Goal: Transaction & Acquisition: Purchase product/service

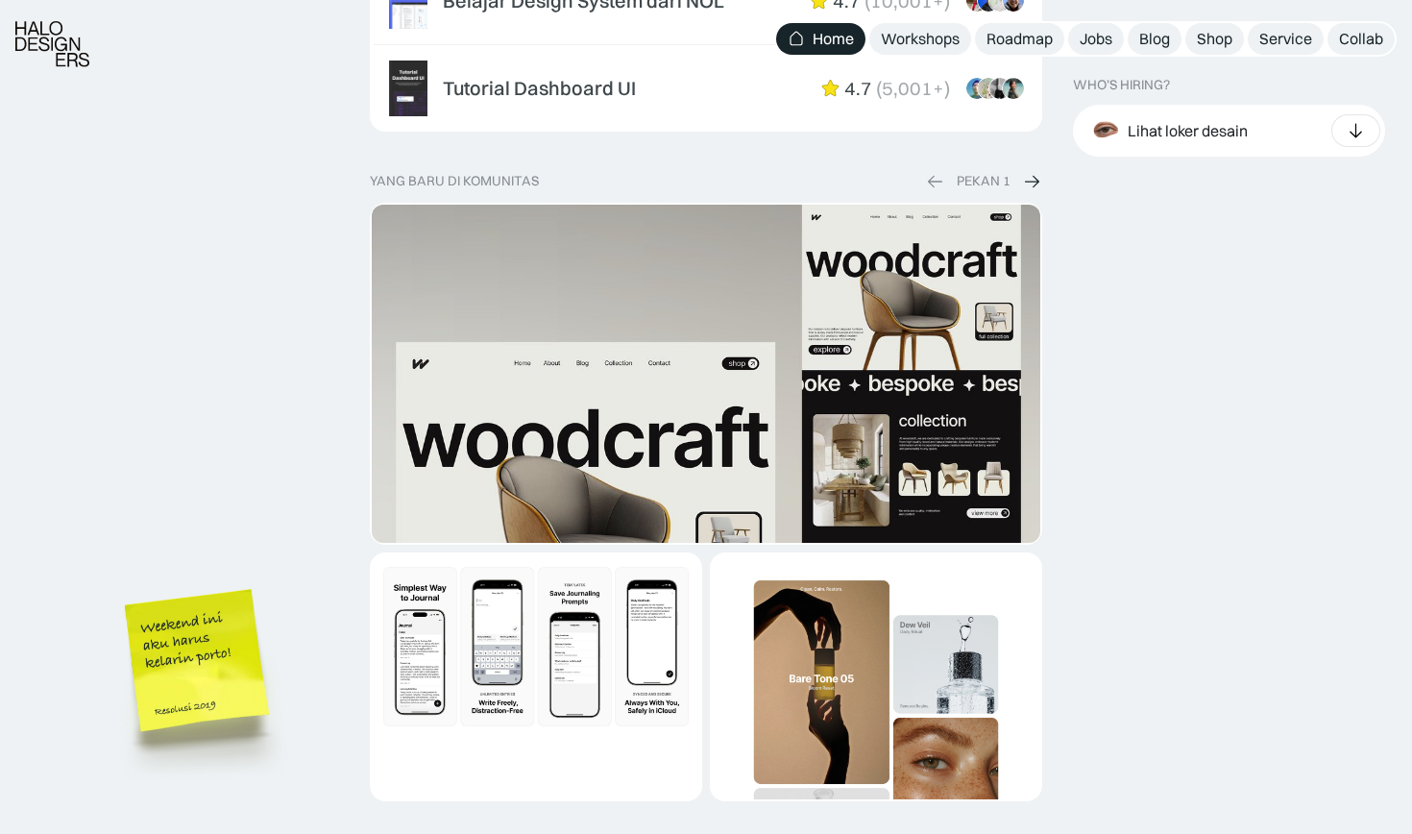
scroll to position [3776, 0]
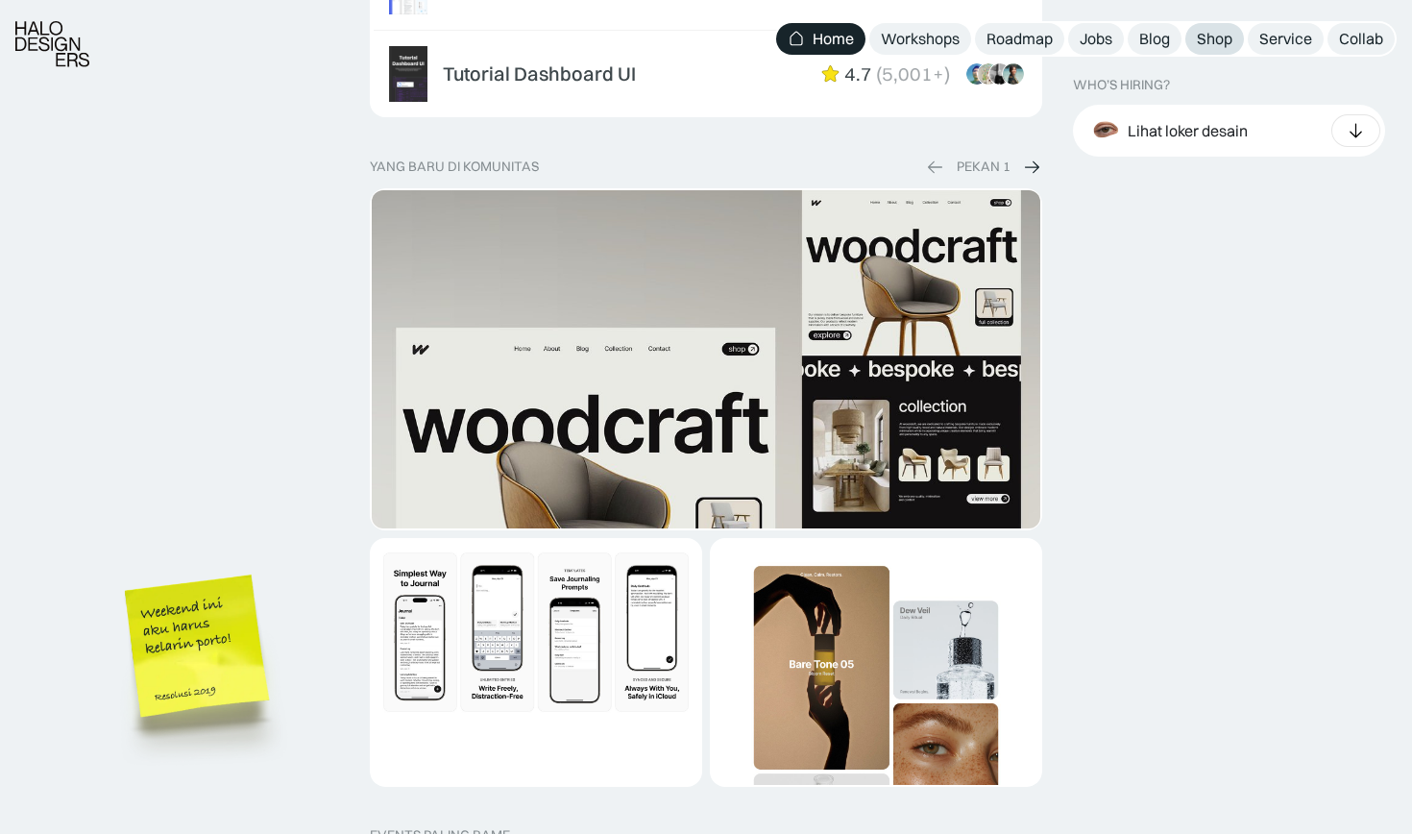
click at [1201, 38] on div "Shop" at bounding box center [1215, 39] width 36 height 20
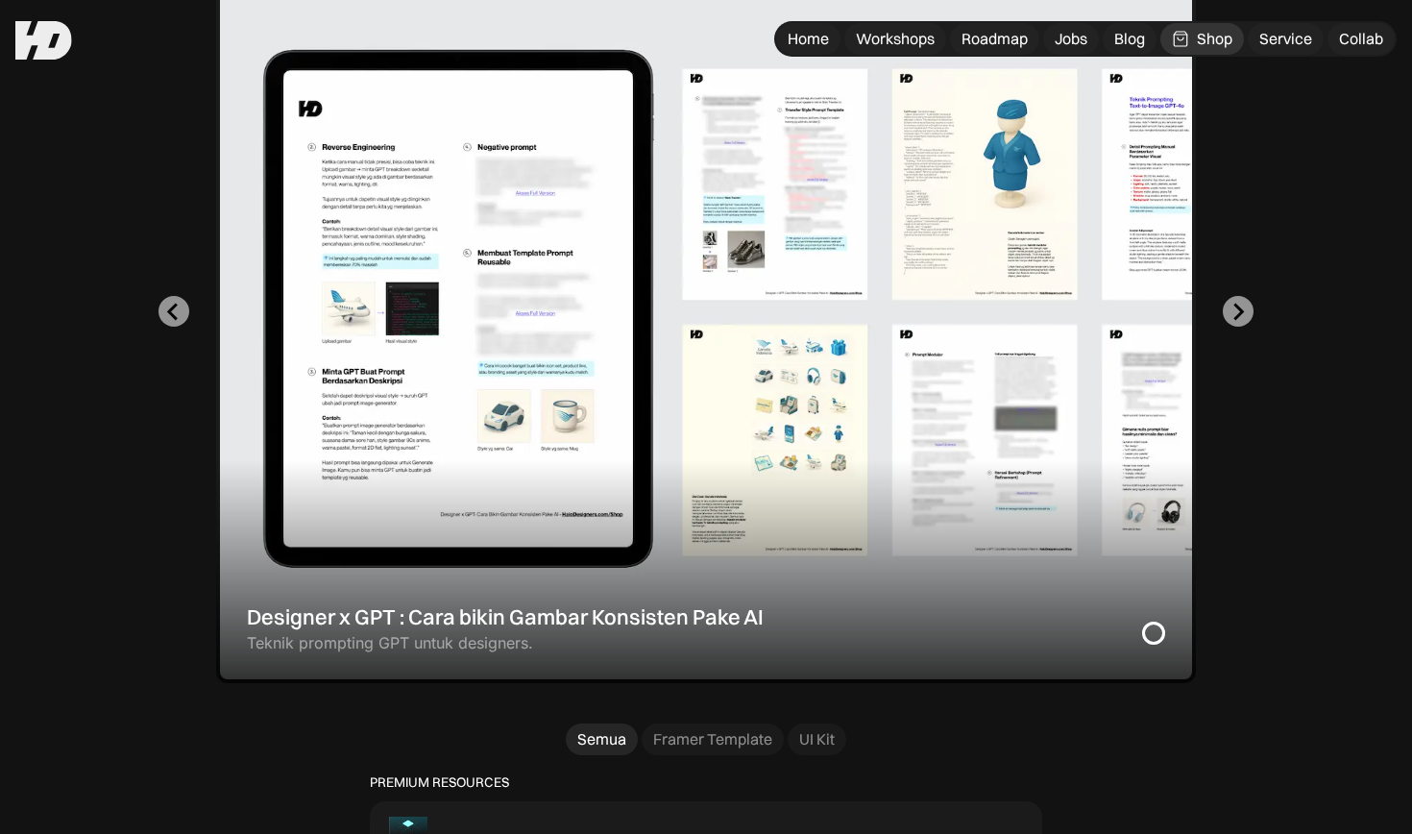
scroll to position [606, 0]
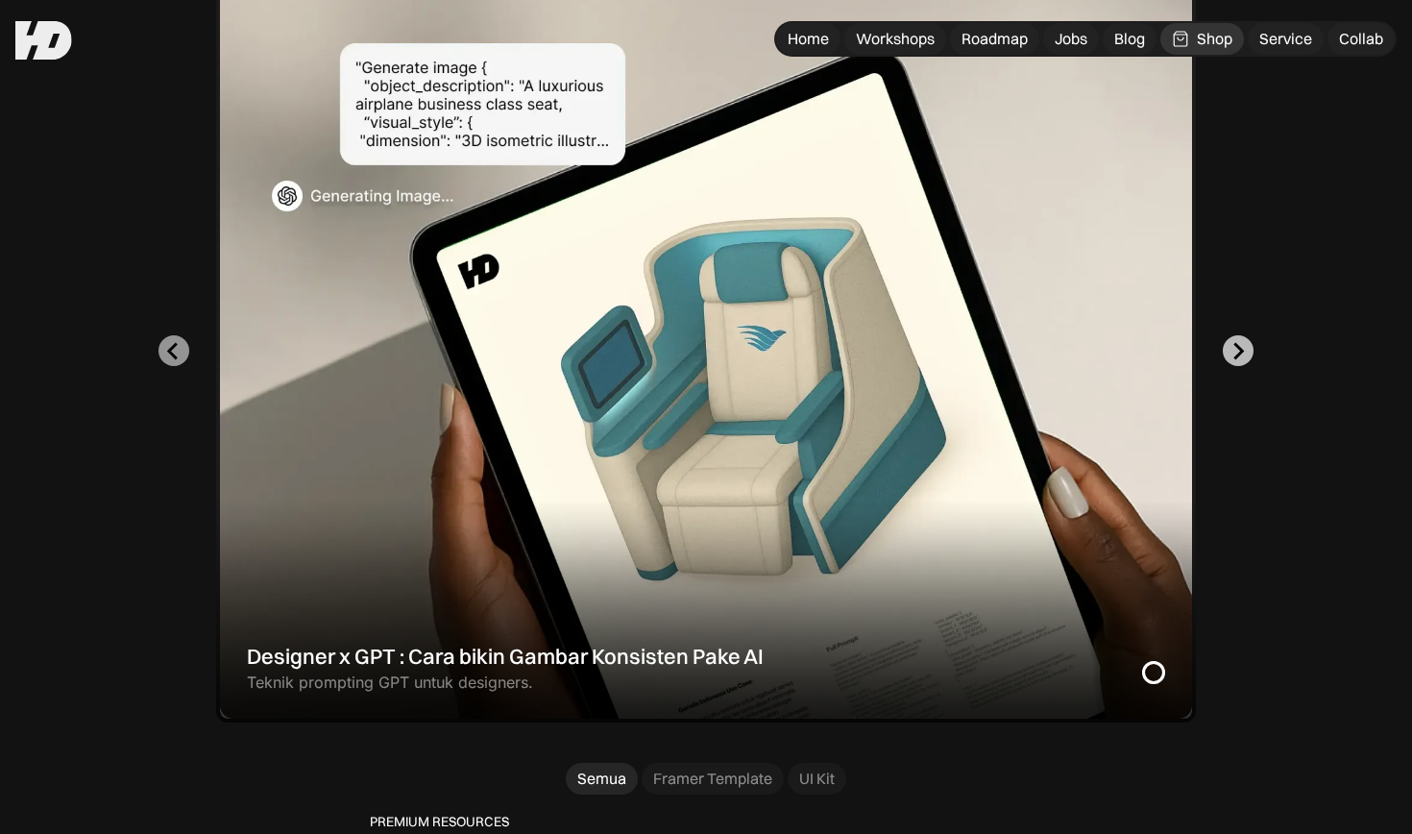
click at [1231, 347] on icon "Next slide" at bounding box center [1238, 351] width 18 height 18
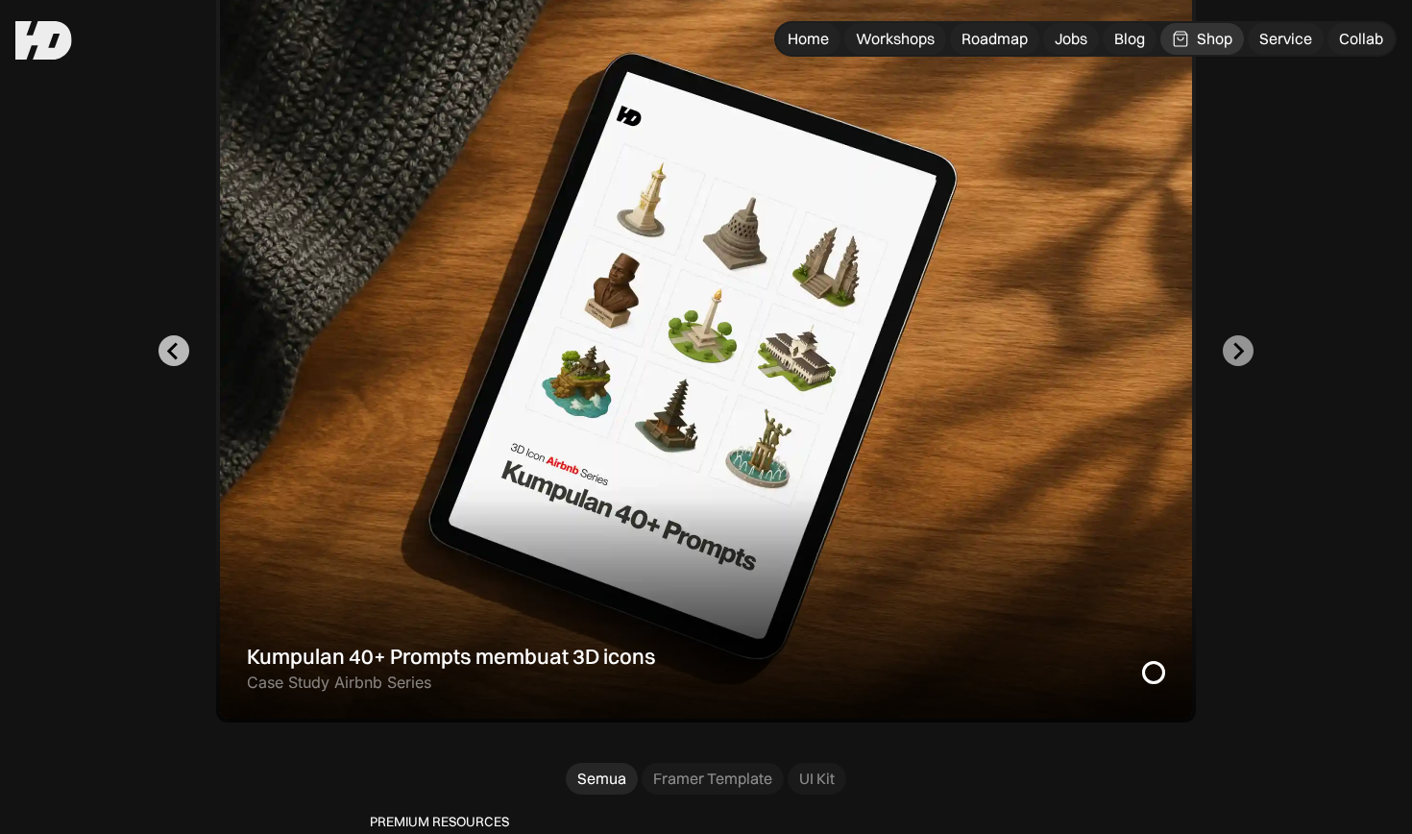
click at [181, 336] on button "Previous slide" at bounding box center [174, 350] width 31 height 31
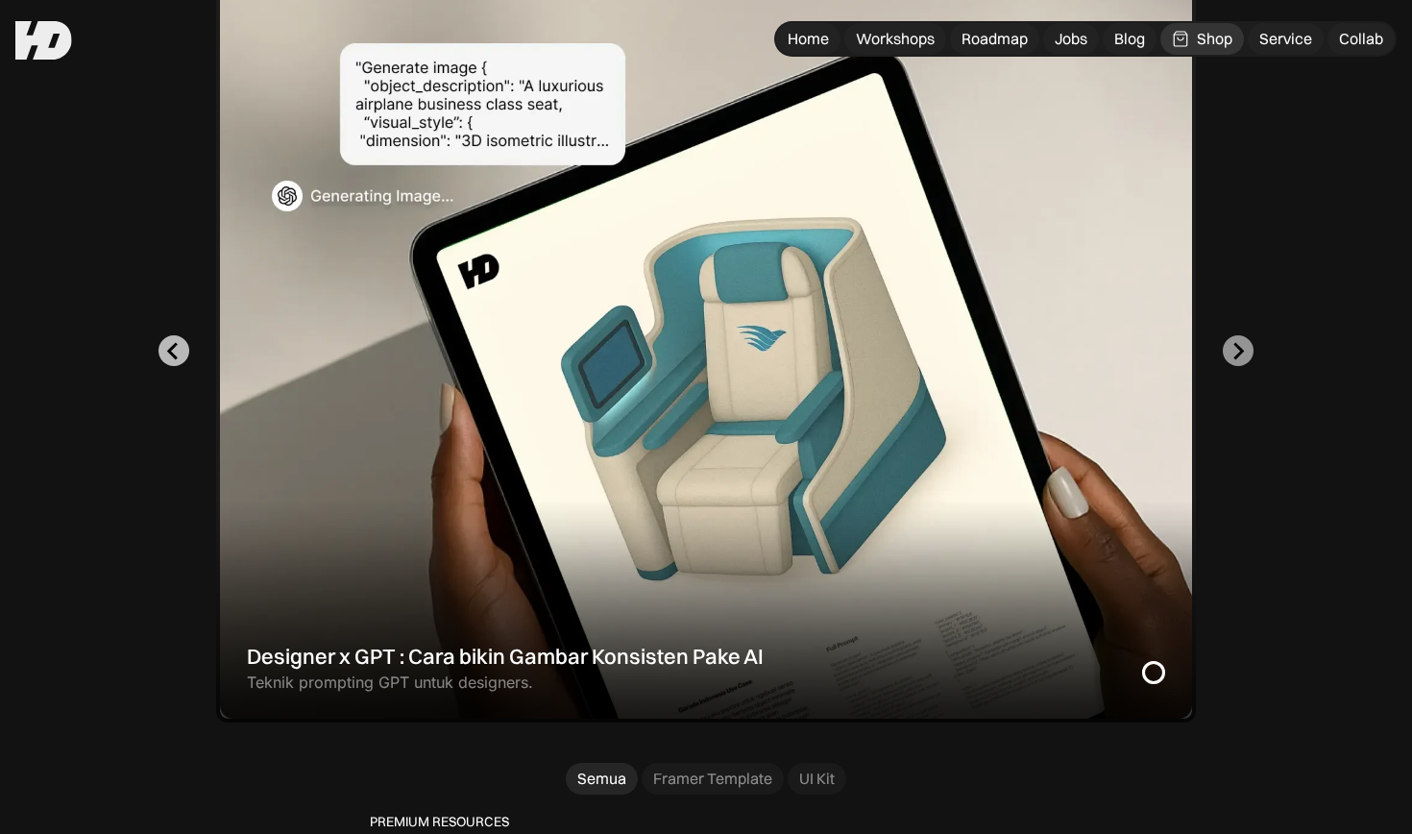
click at [181, 336] on button "Go to last slide" at bounding box center [174, 350] width 31 height 31
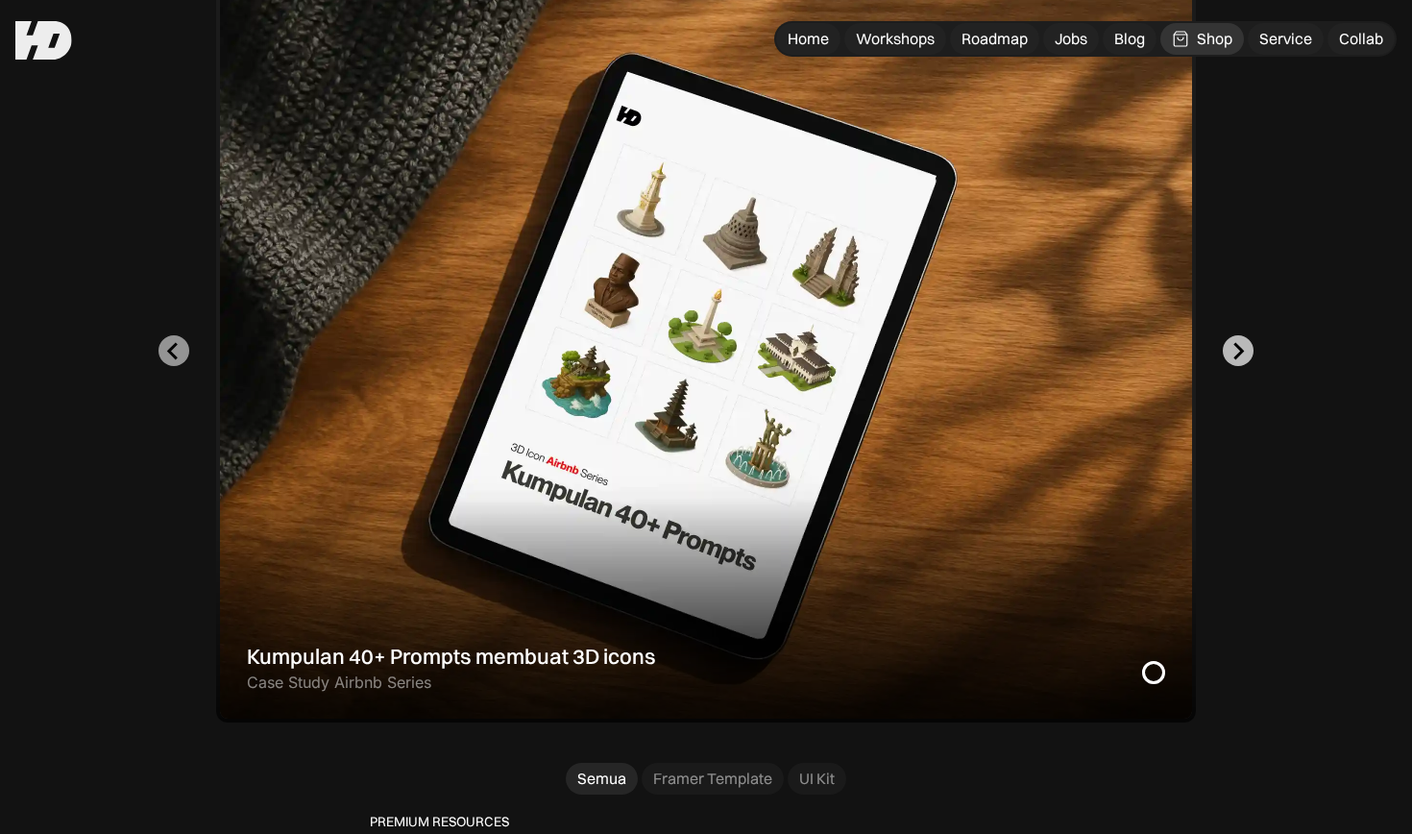
click at [1241, 342] on icon "Go to first slide" at bounding box center [1238, 351] width 18 height 18
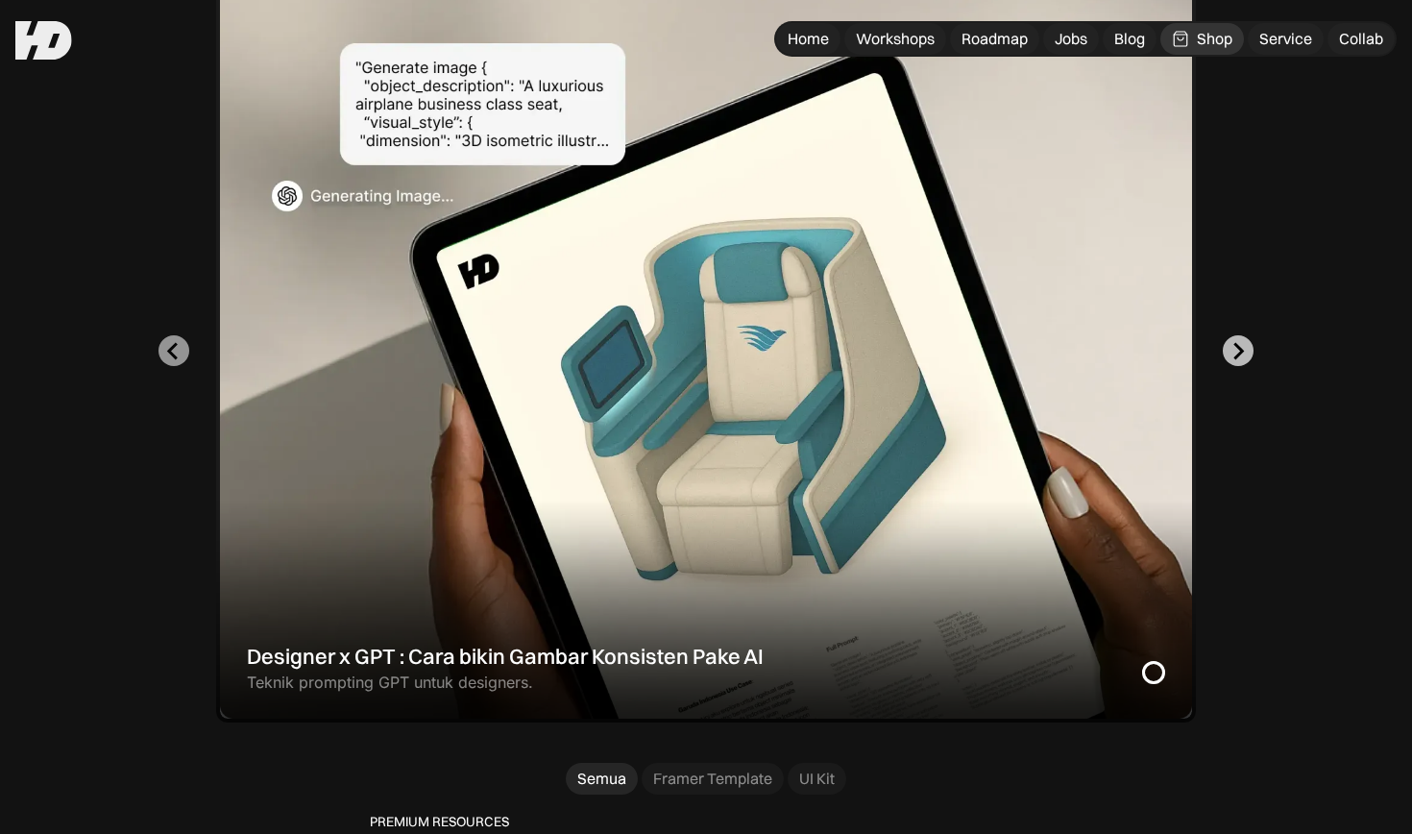
click at [1241, 342] on icon "Next slide" at bounding box center [1238, 351] width 18 height 18
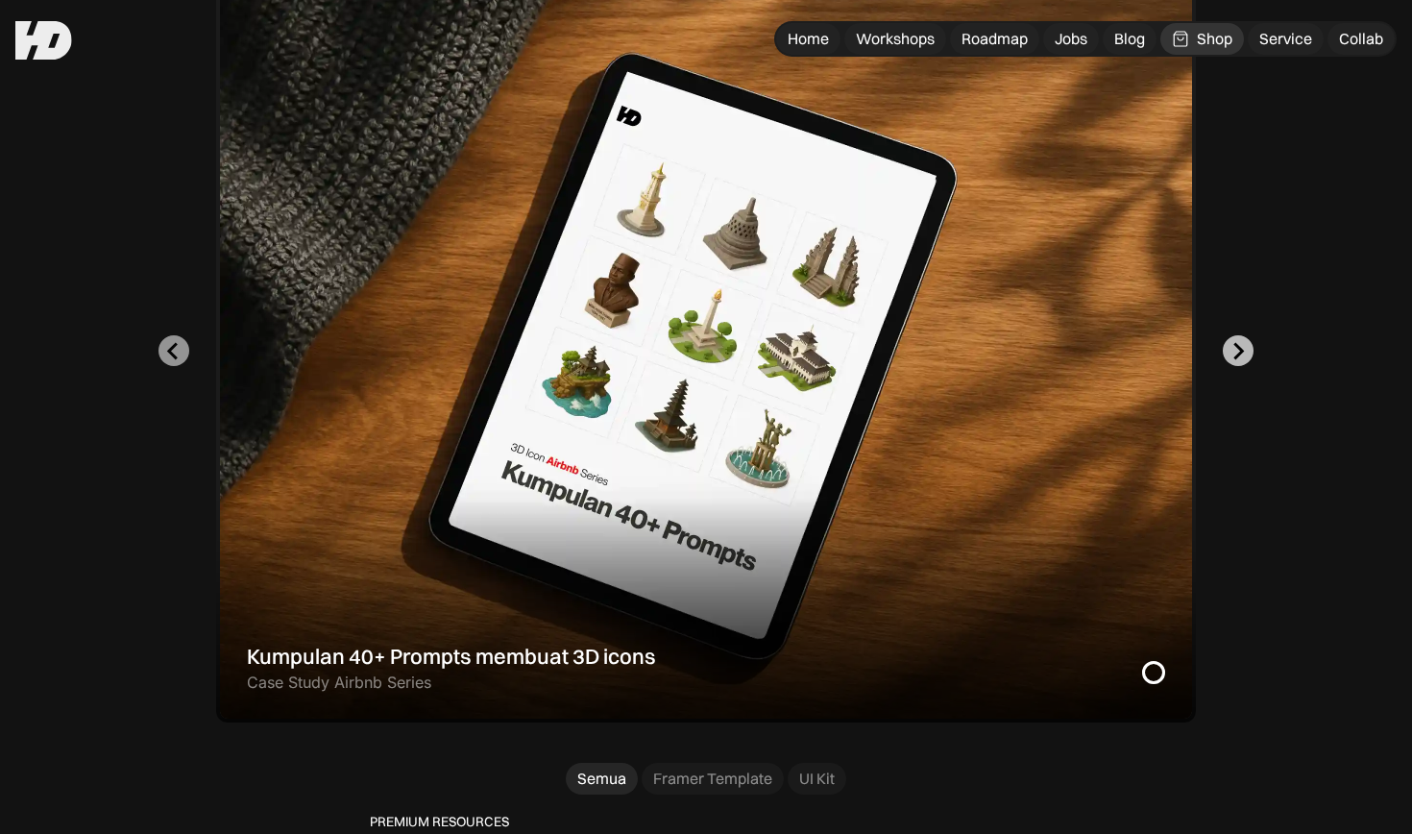
click at [1241, 342] on icon "Go to first slide" at bounding box center [1238, 351] width 18 height 18
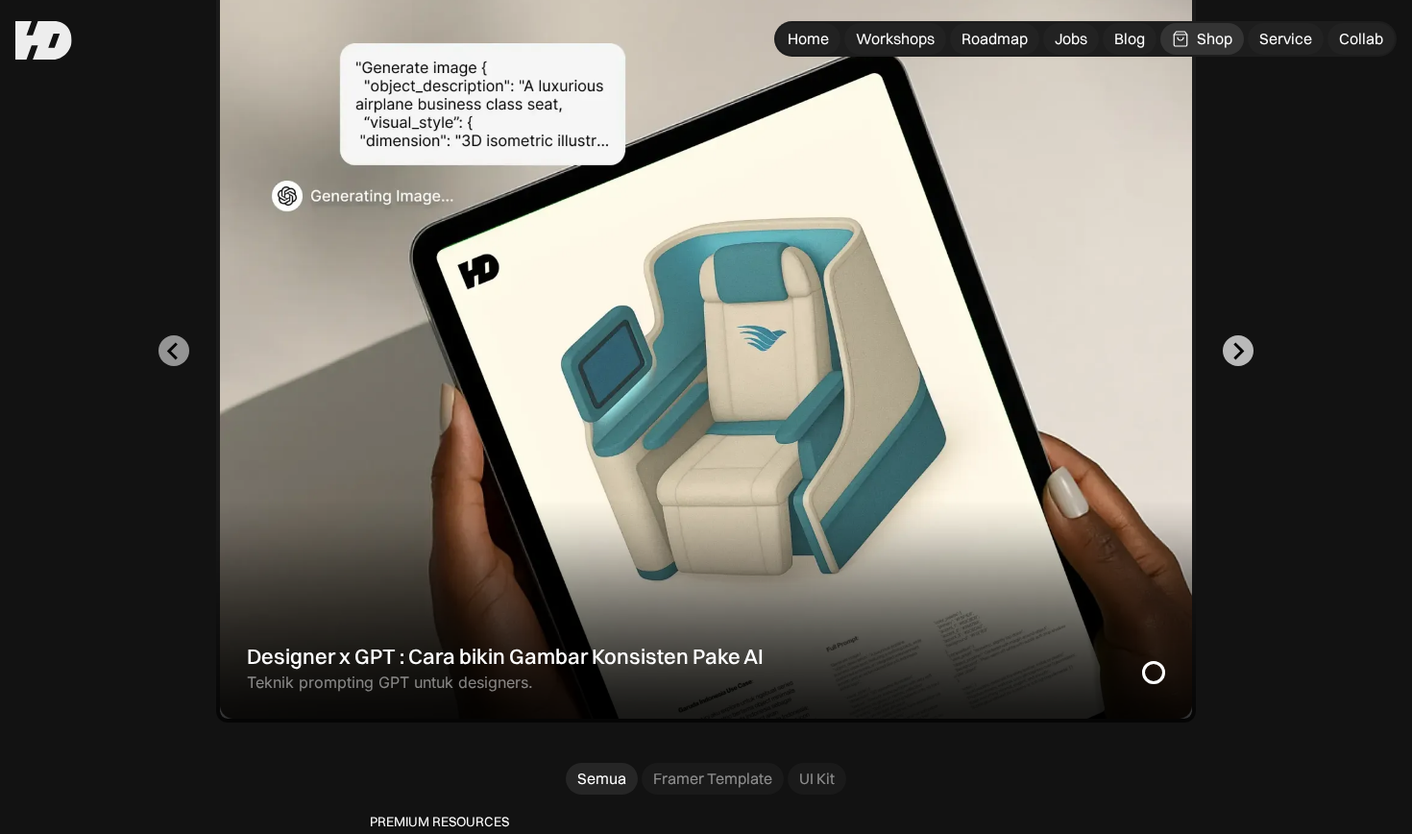
click at [1241, 342] on icon "Next slide" at bounding box center [1238, 351] width 18 height 18
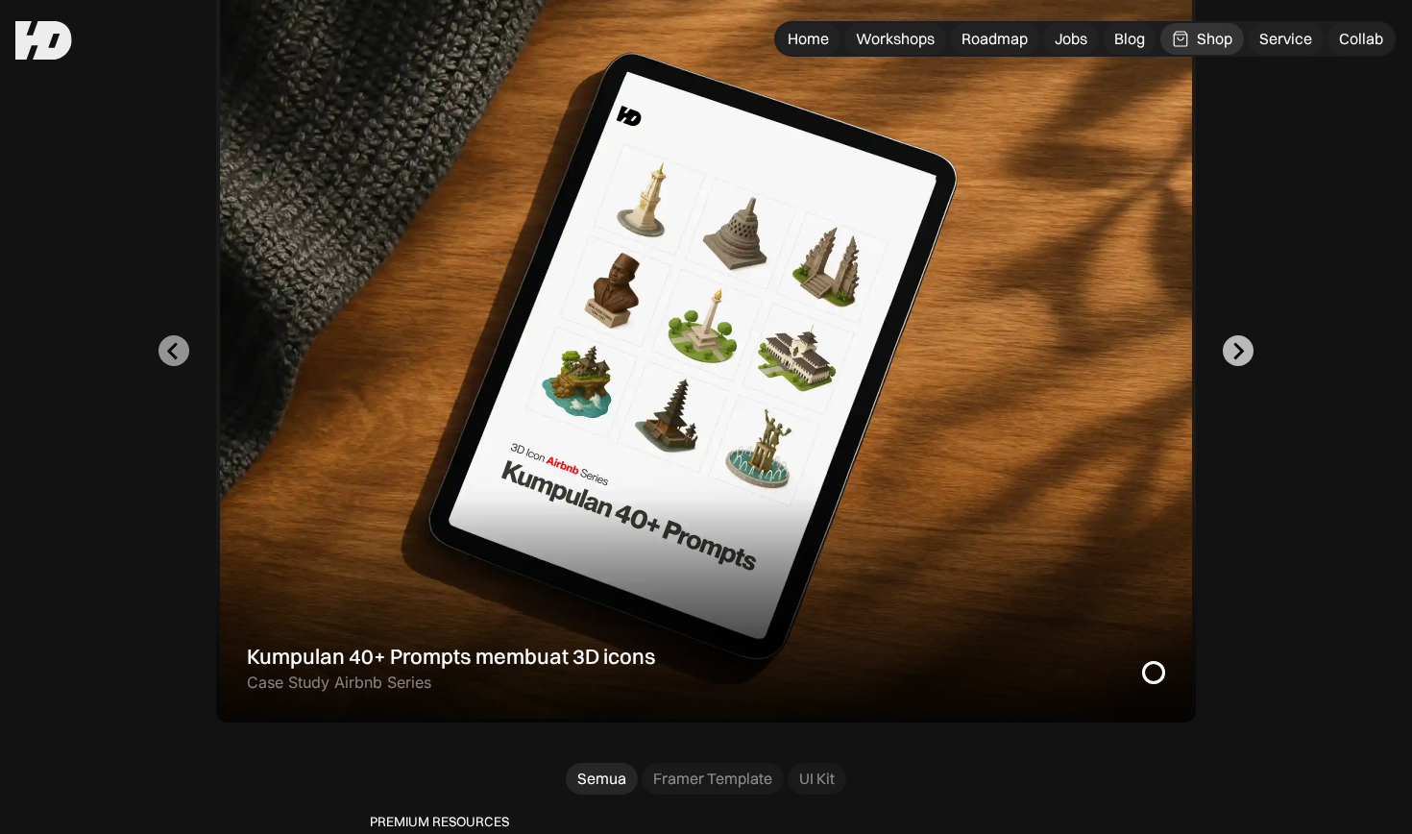
click at [1241, 342] on icon "Go to first slide" at bounding box center [1238, 351] width 18 height 18
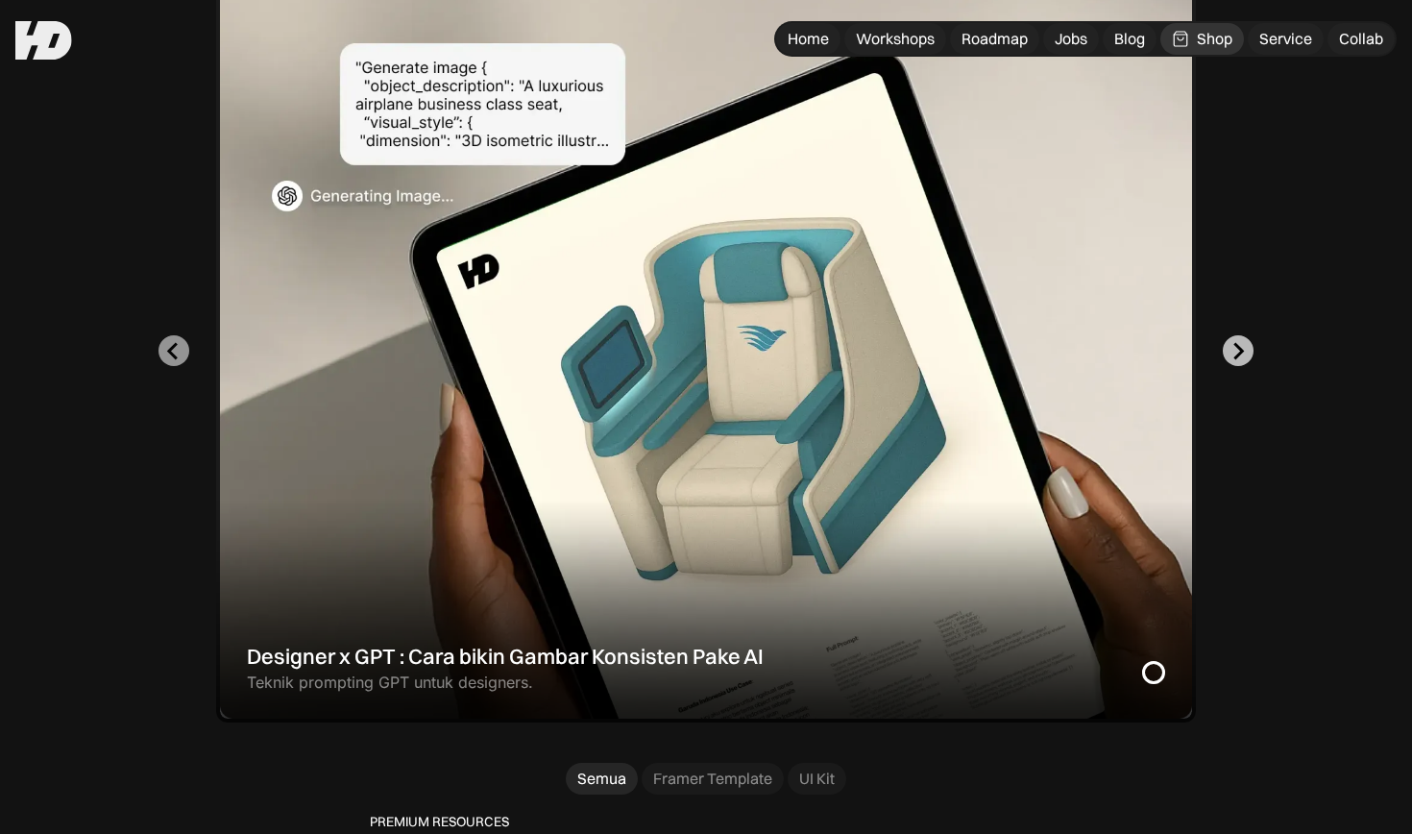
click at [1241, 342] on icon "Next slide" at bounding box center [1238, 351] width 18 height 18
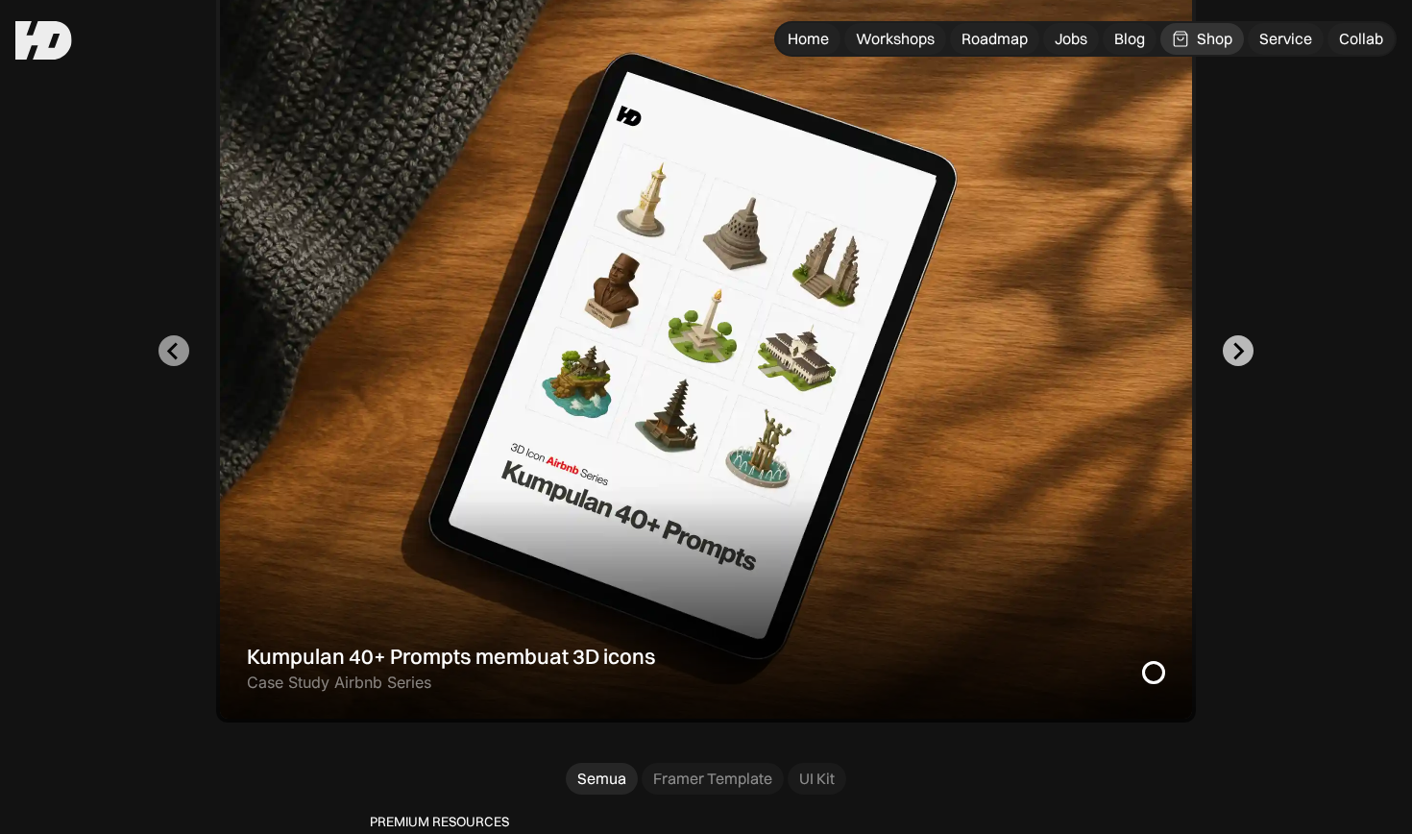
click at [1241, 342] on icon "Go to first slide" at bounding box center [1238, 351] width 18 height 18
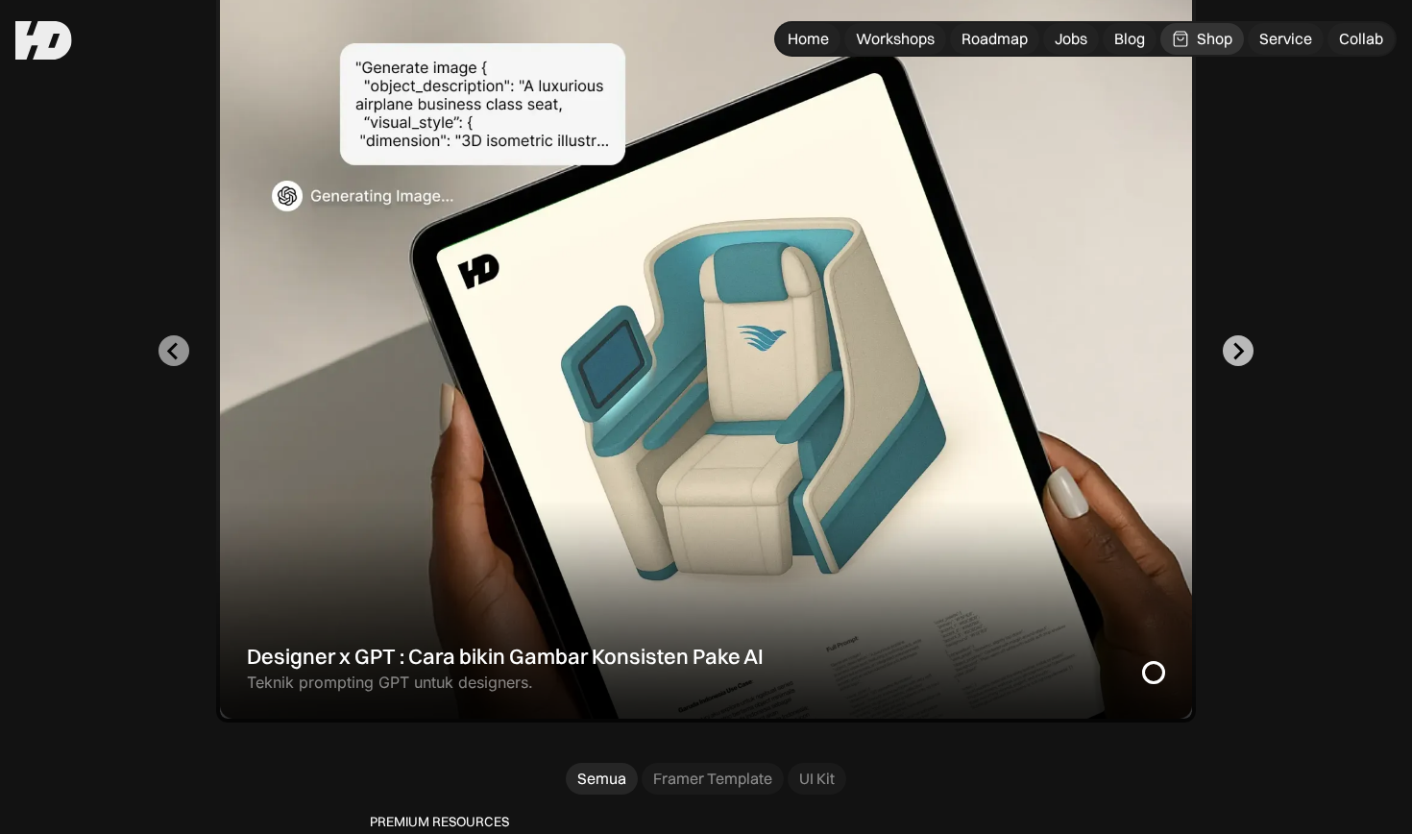
click at [1241, 342] on icon "Next slide" at bounding box center [1238, 351] width 18 height 18
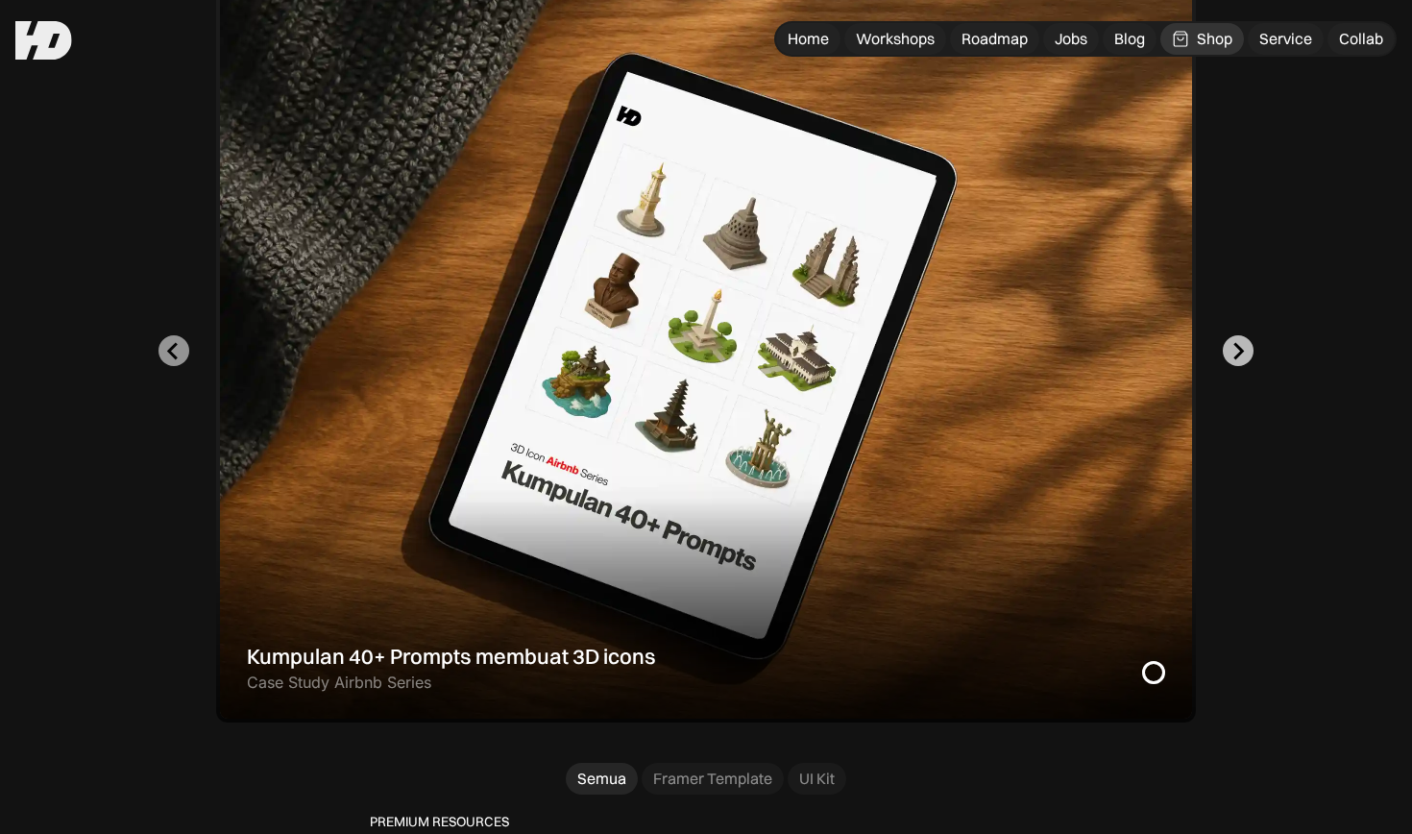
click at [1241, 342] on icon "Go to first slide" at bounding box center [1238, 351] width 18 height 18
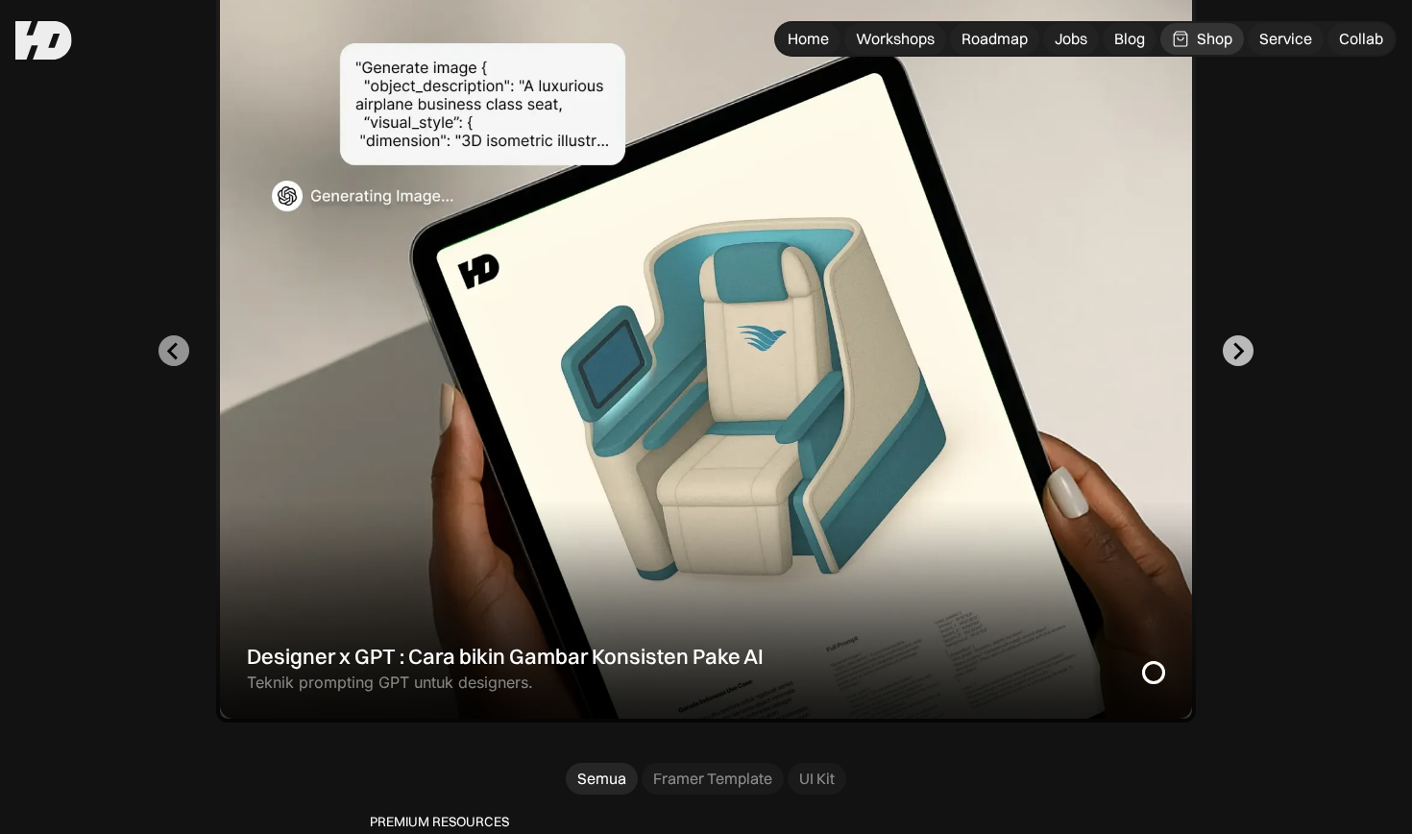
click at [1237, 338] on button "Next slide" at bounding box center [1238, 350] width 31 height 31
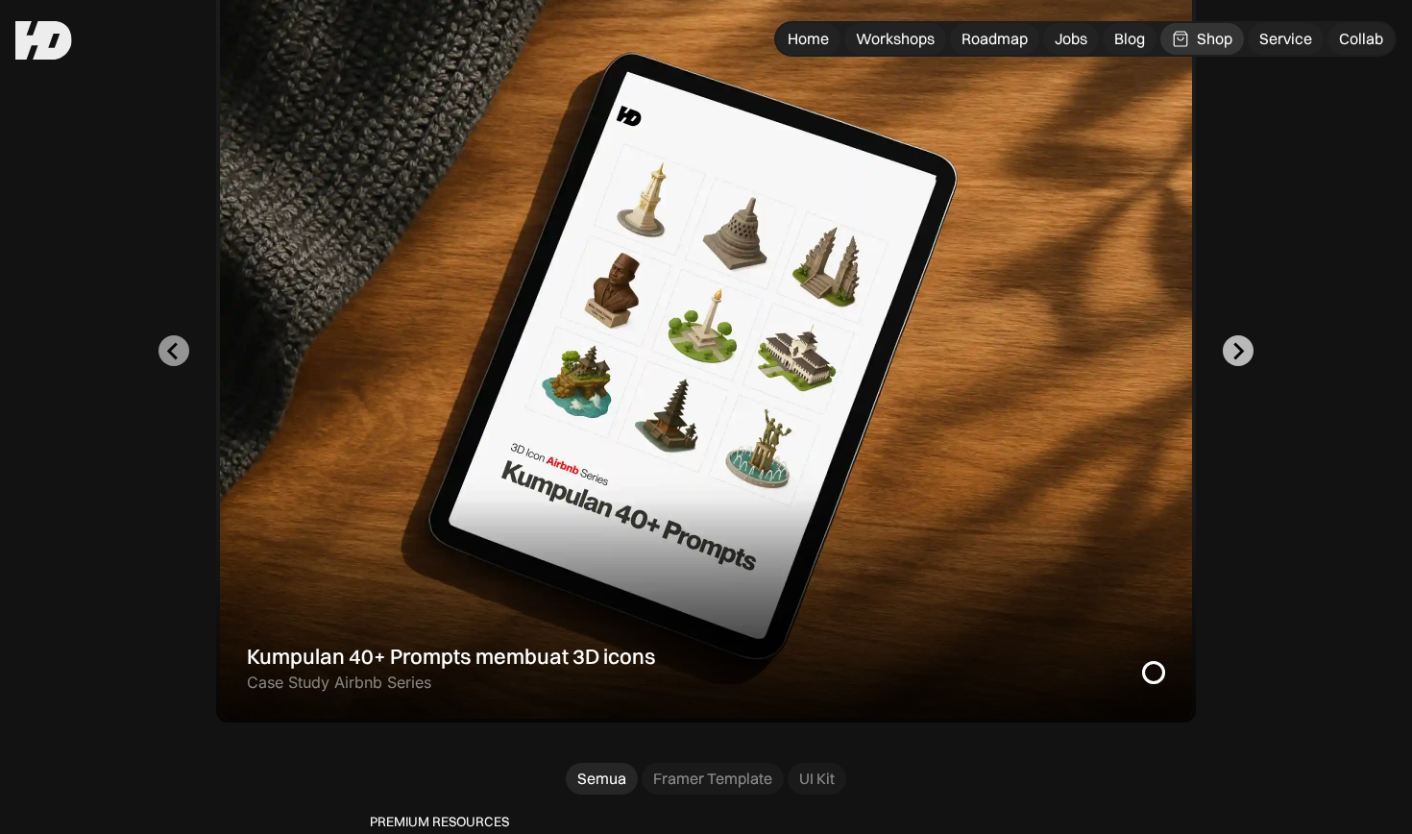
click at [1237, 338] on button "Go to first slide" at bounding box center [1238, 350] width 31 height 31
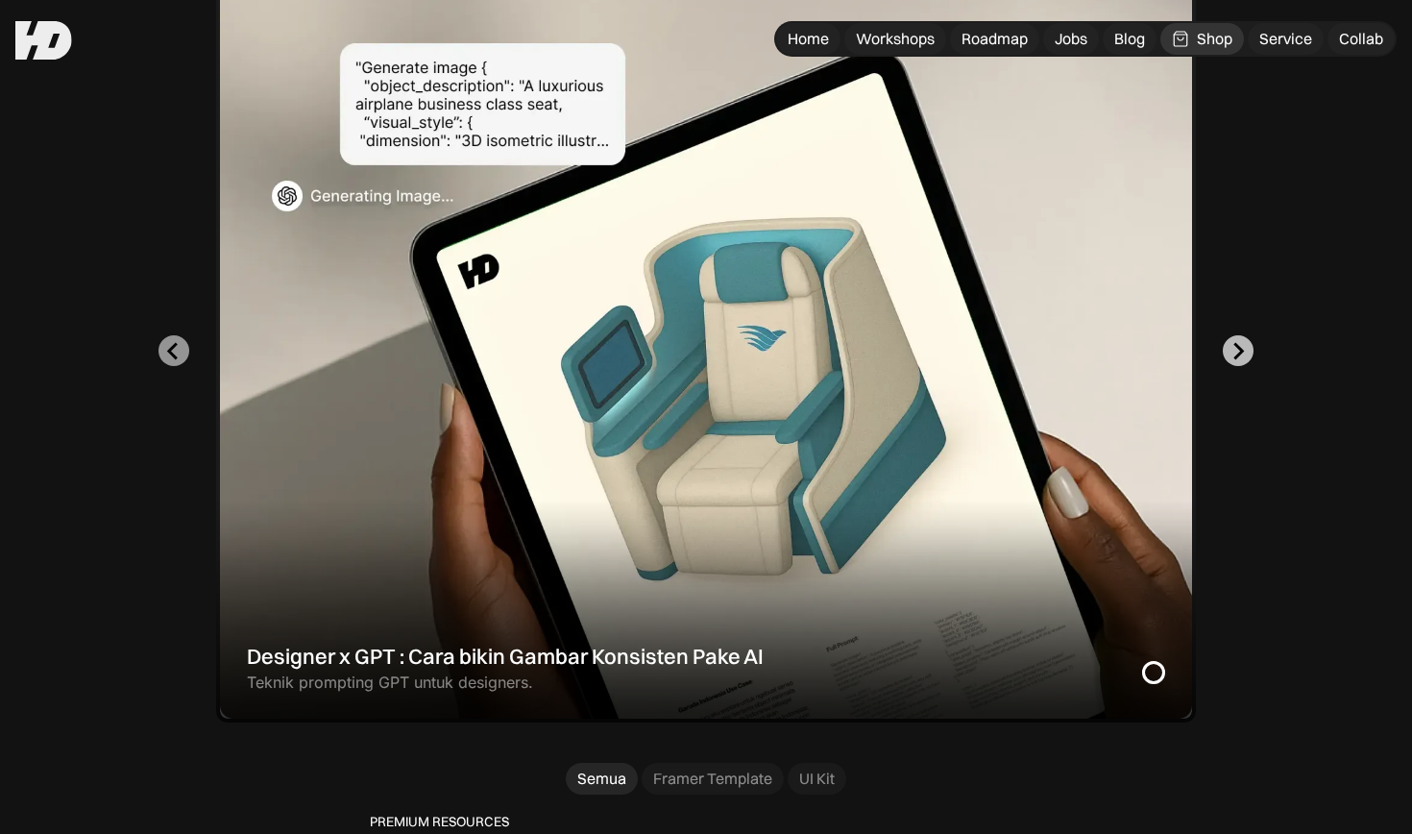
click at [1237, 338] on button "Next slide" at bounding box center [1238, 350] width 31 height 31
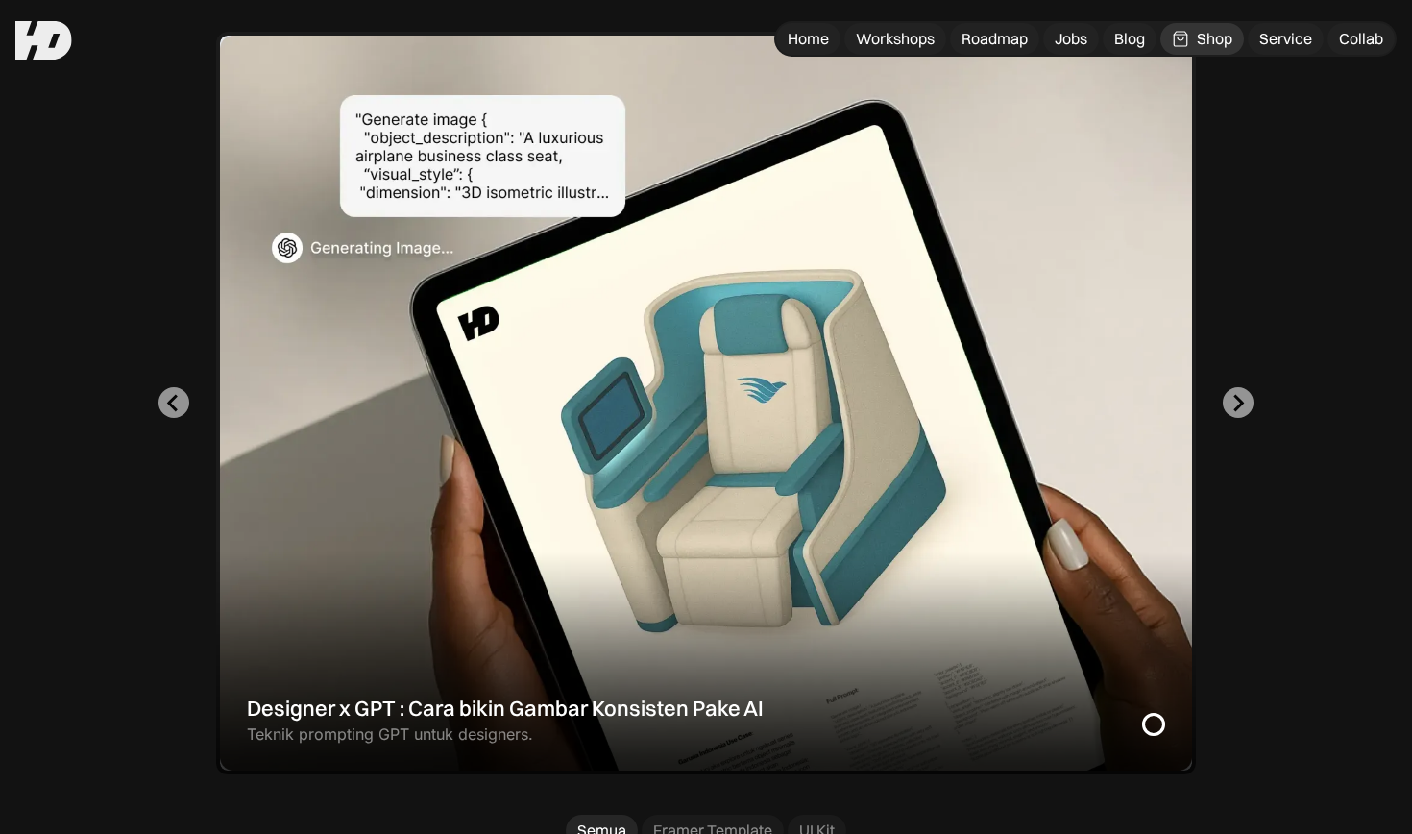
scroll to position [554, 0]
click at [1235, 398] on icon "Next slide" at bounding box center [1238, 403] width 18 height 18
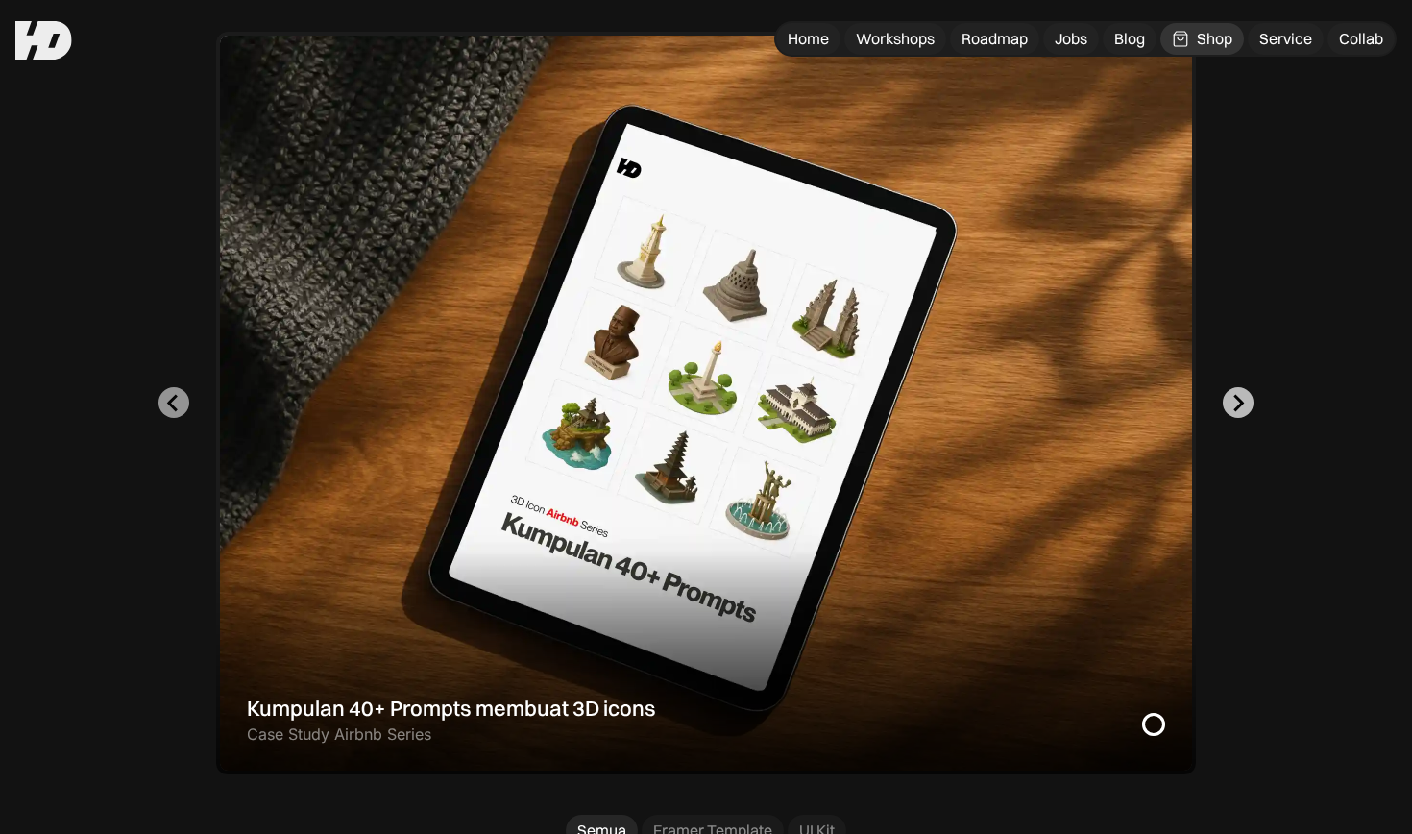
click at [1235, 398] on icon "Go to first slide" at bounding box center [1238, 403] width 18 height 18
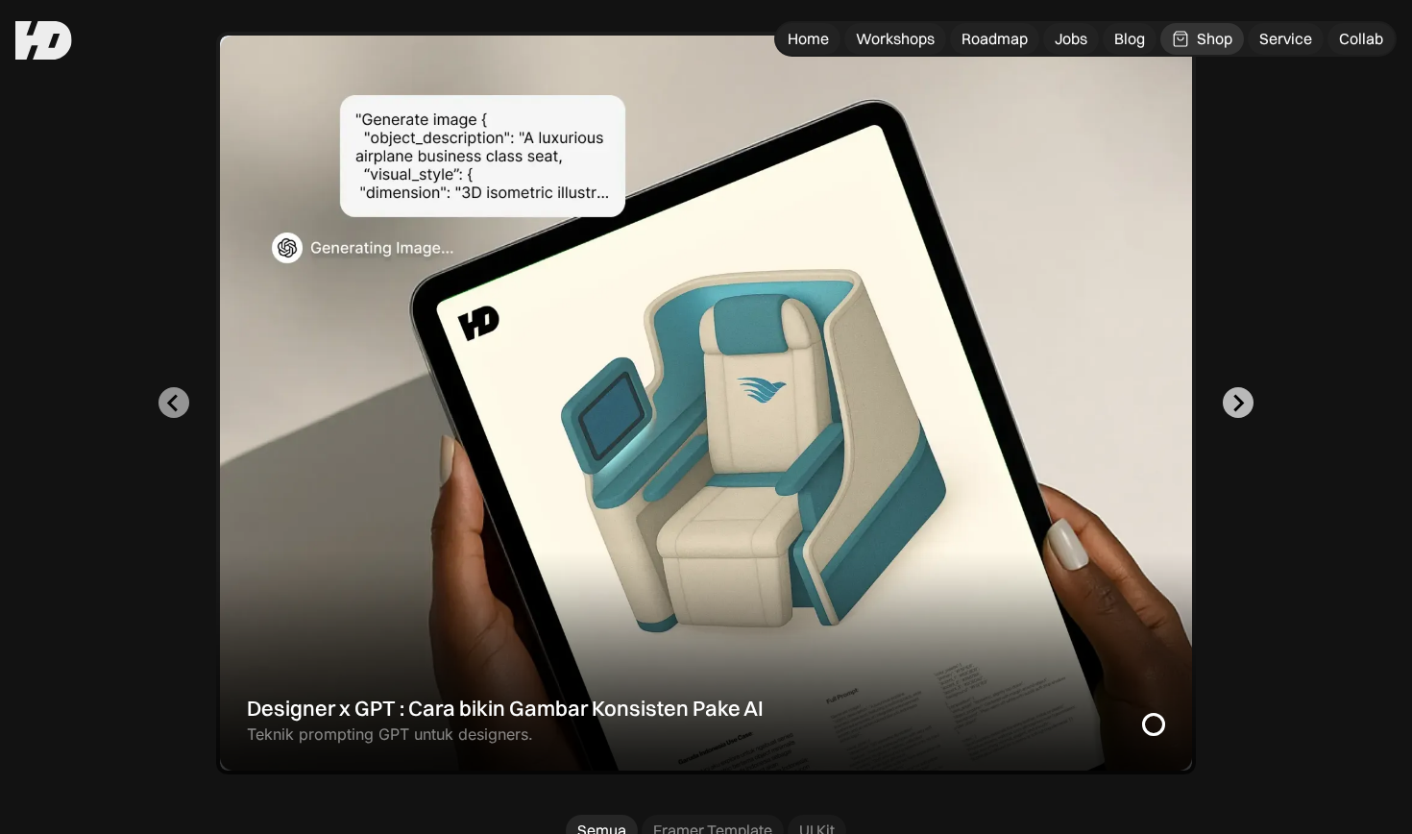
click at [1245, 399] on icon "Next slide" at bounding box center [1238, 403] width 18 height 18
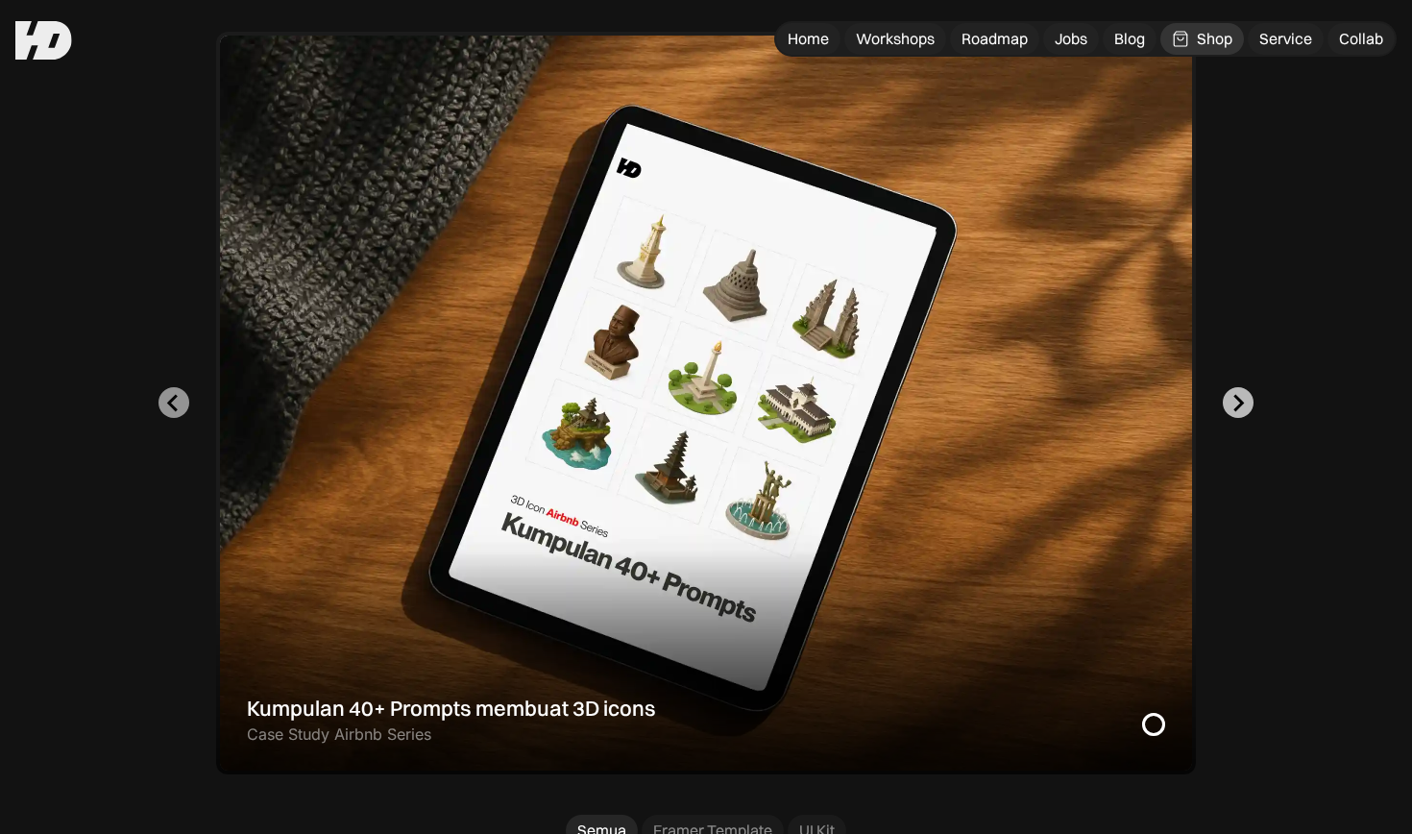
click at [1242, 399] on icon "Go to first slide" at bounding box center [1240, 402] width 11 height 17
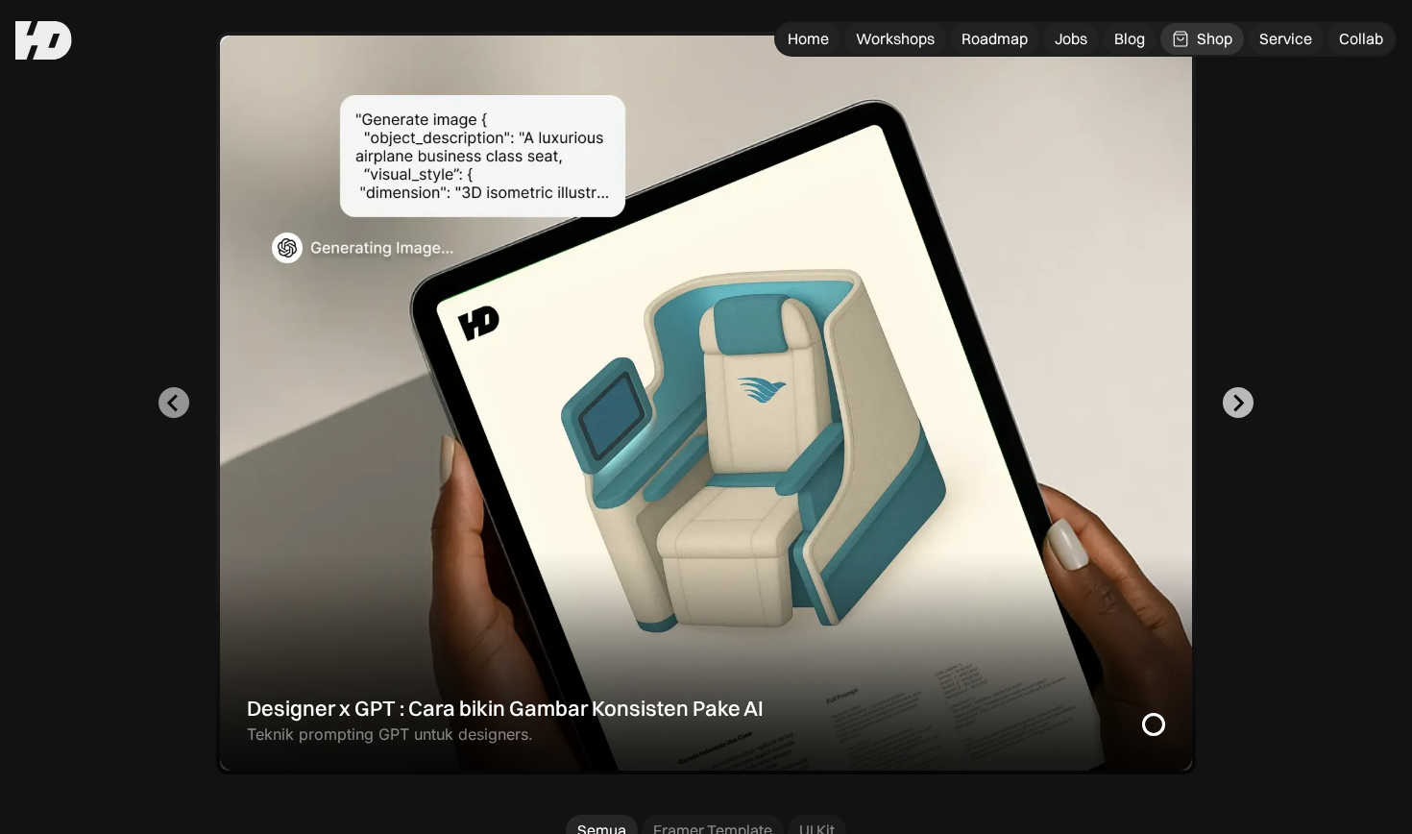
click at [1242, 399] on icon "Next slide" at bounding box center [1240, 402] width 11 height 17
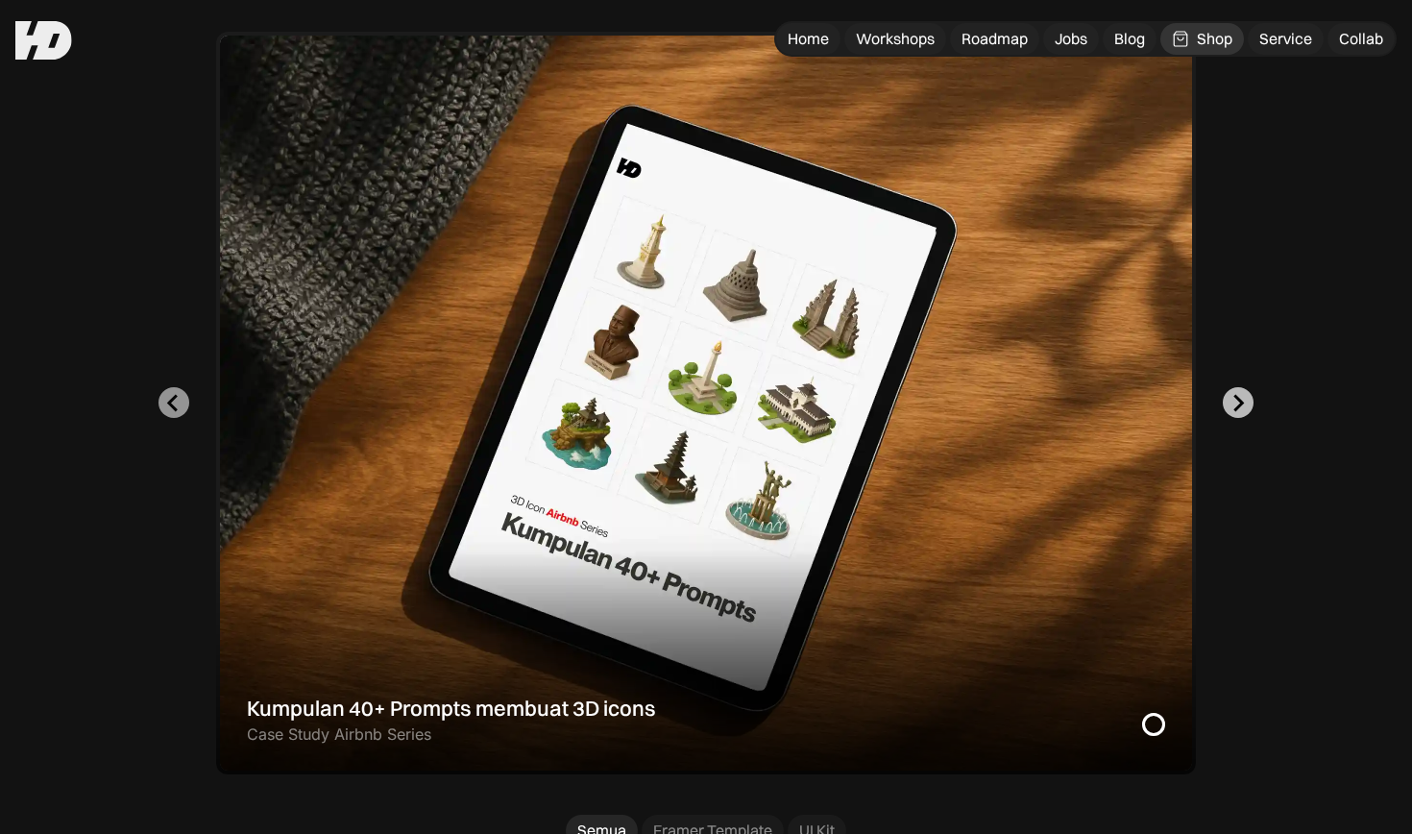
click at [1242, 399] on icon "Go to first slide" at bounding box center [1240, 402] width 11 height 17
click at [1243, 396] on icon "Go to first slide" at bounding box center [1238, 403] width 18 height 18
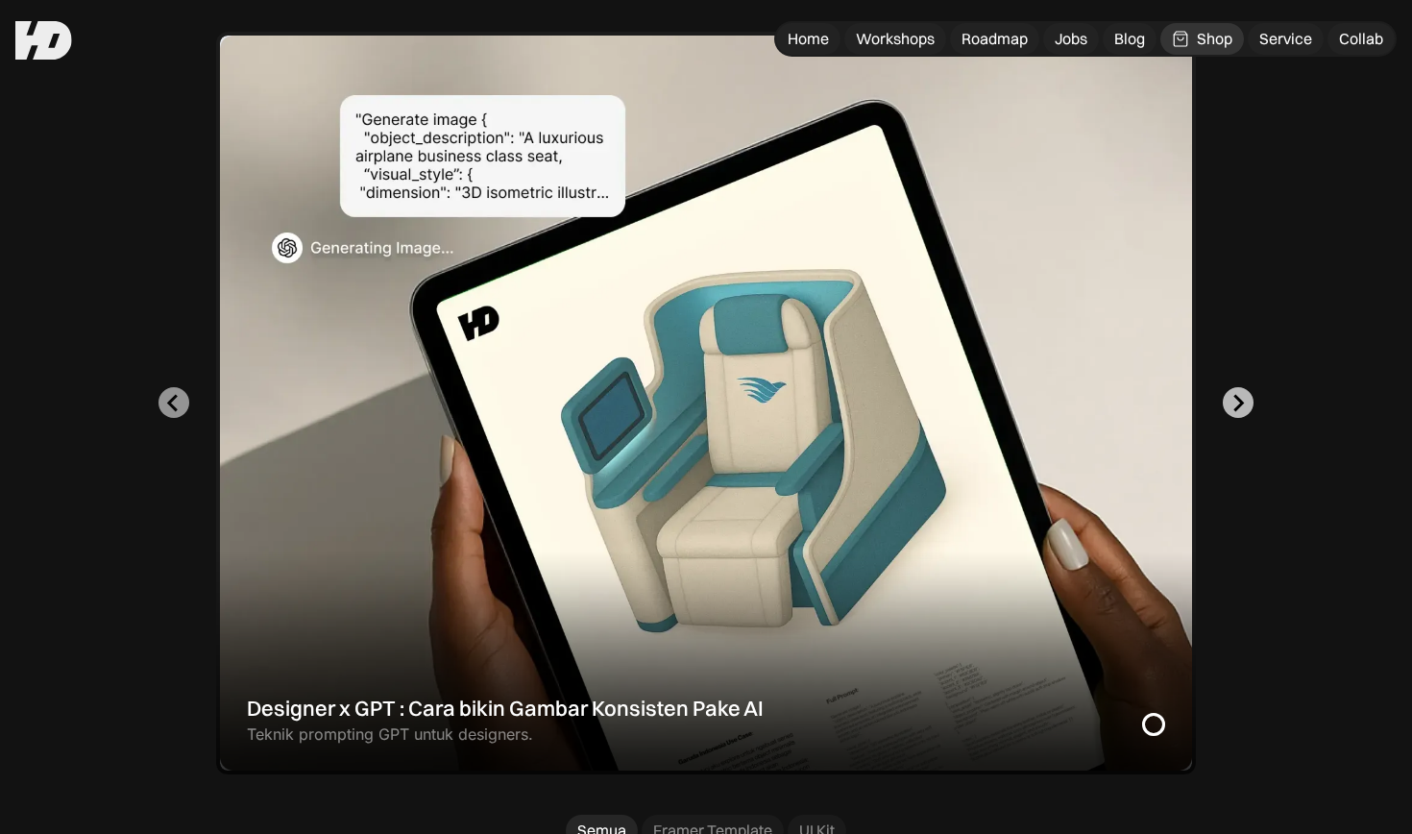
click at [1243, 396] on icon "Next slide" at bounding box center [1238, 403] width 18 height 18
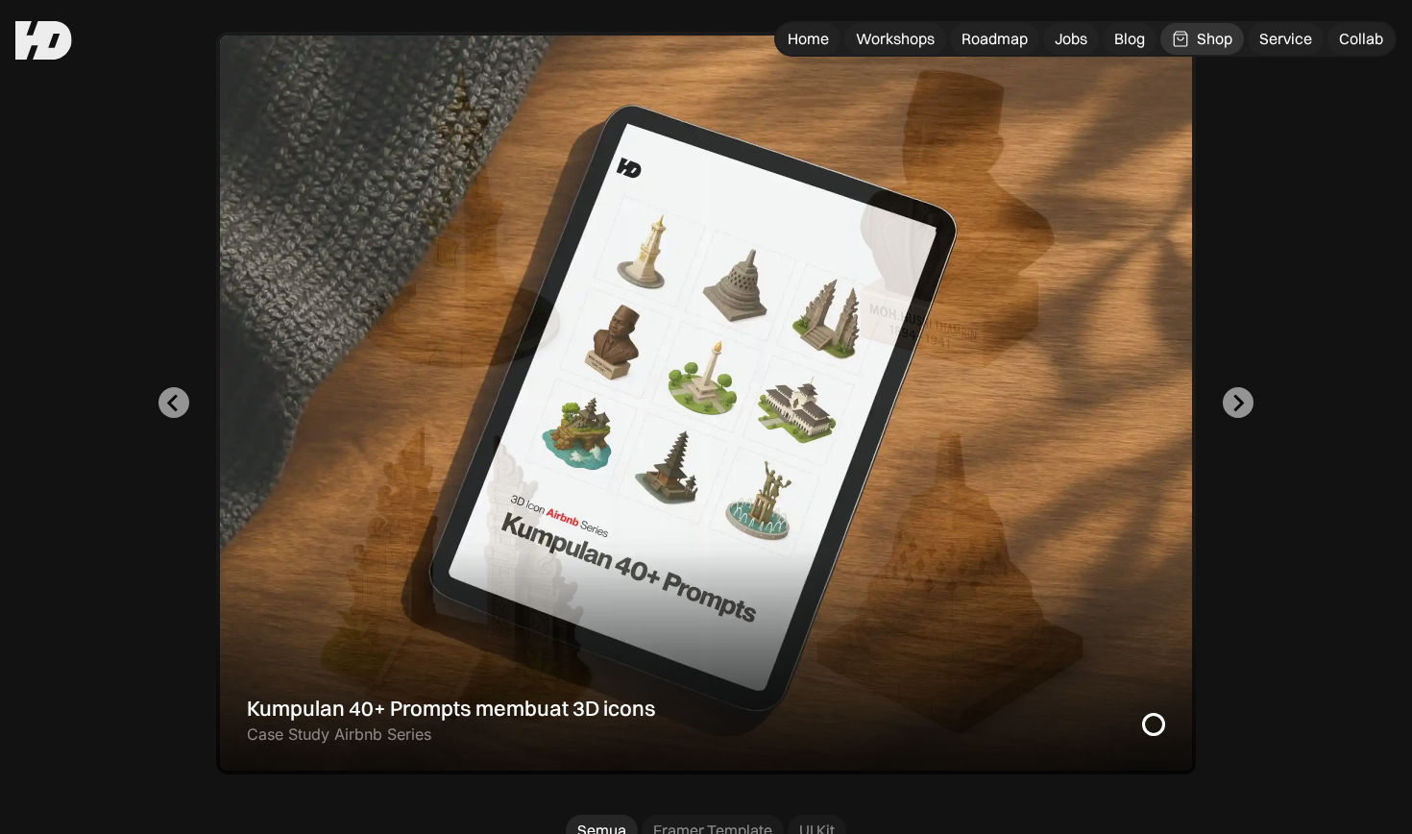
click at [176, 417] on div "Designer x GPT : Cara bikin Gambar Konsisten Pake AI Teknik prompting GPT untuk…" at bounding box center [706, 403] width 1259 height 743
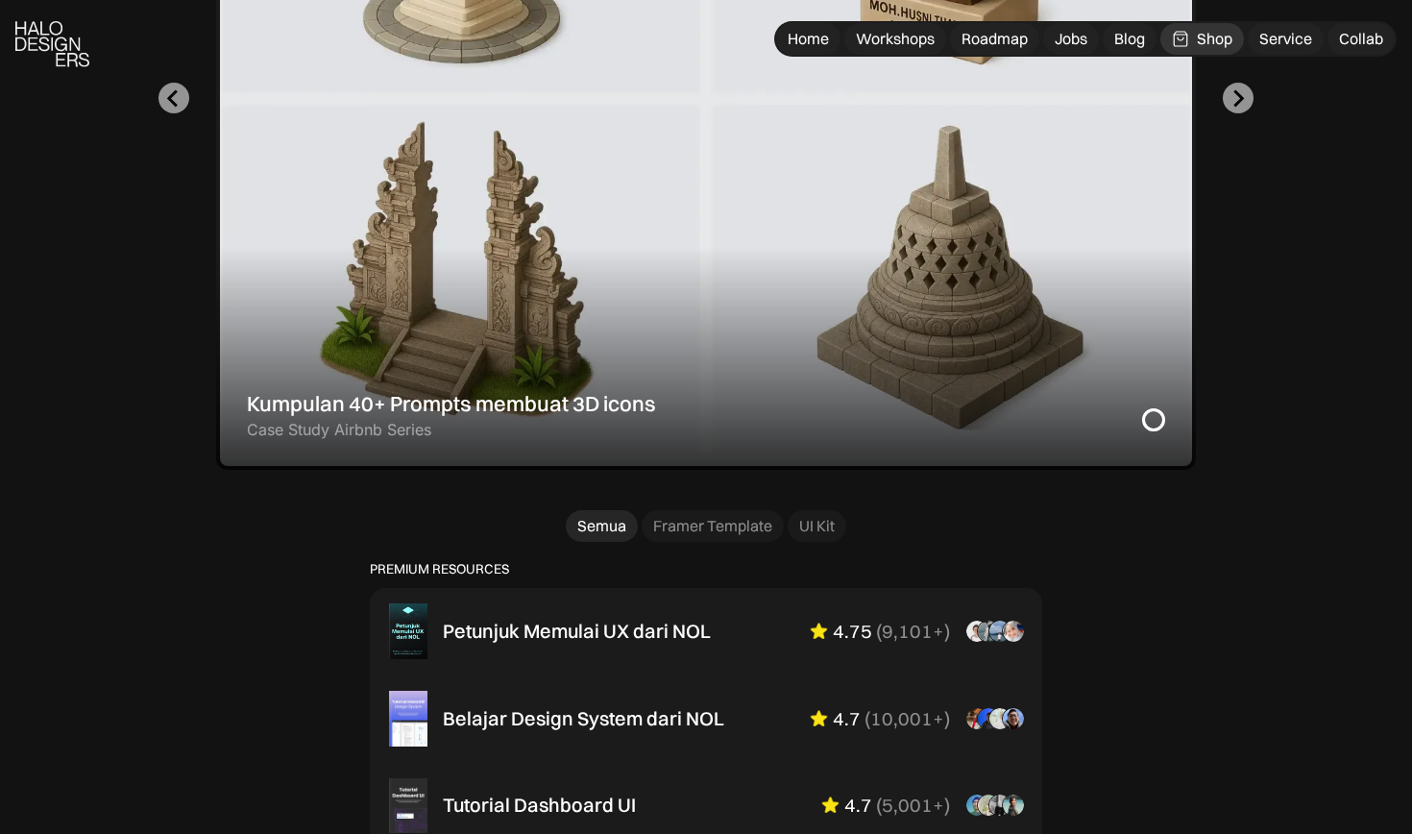
scroll to position [1148, 0]
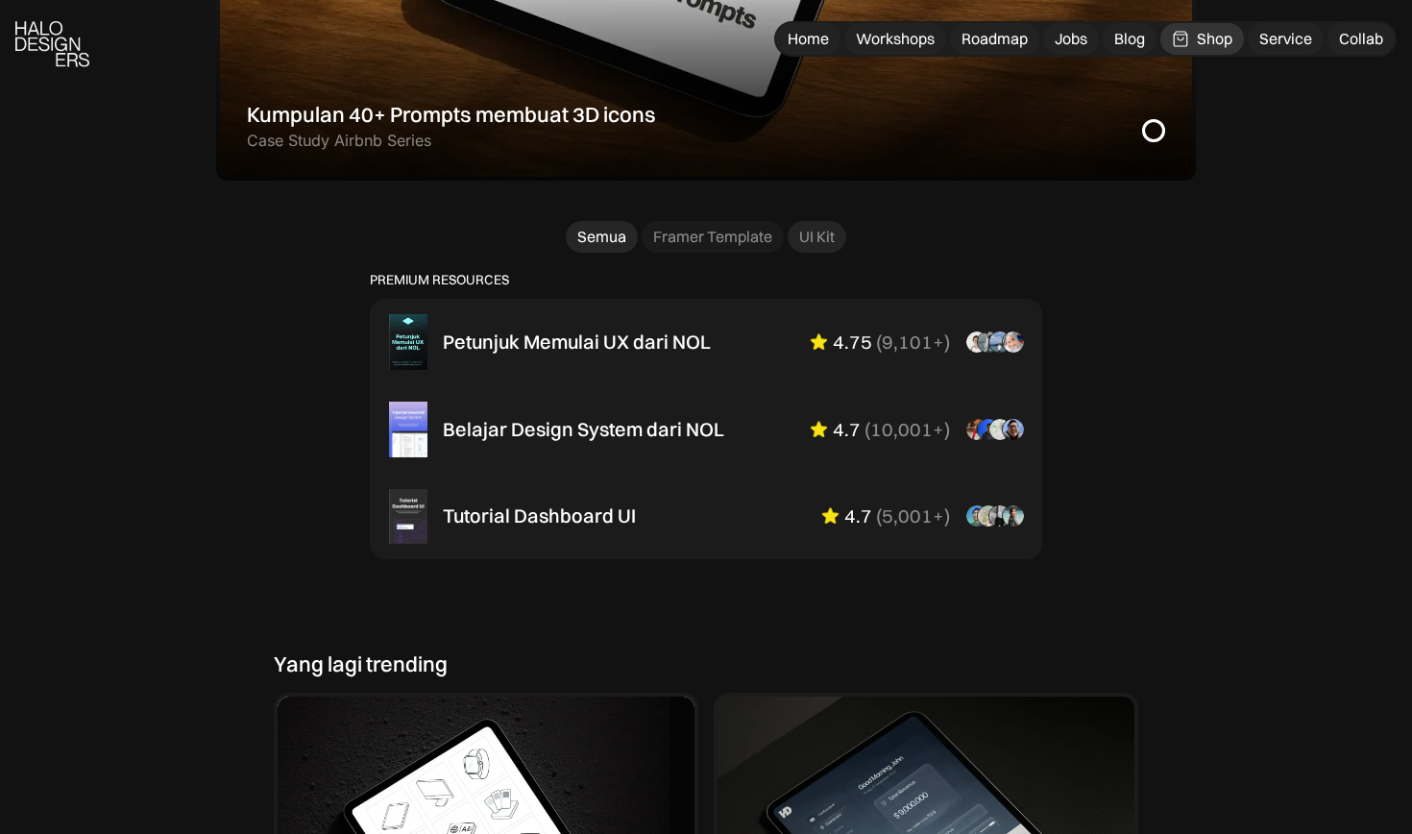
click at [825, 228] on div "UI Kit" at bounding box center [817, 237] width 36 height 20
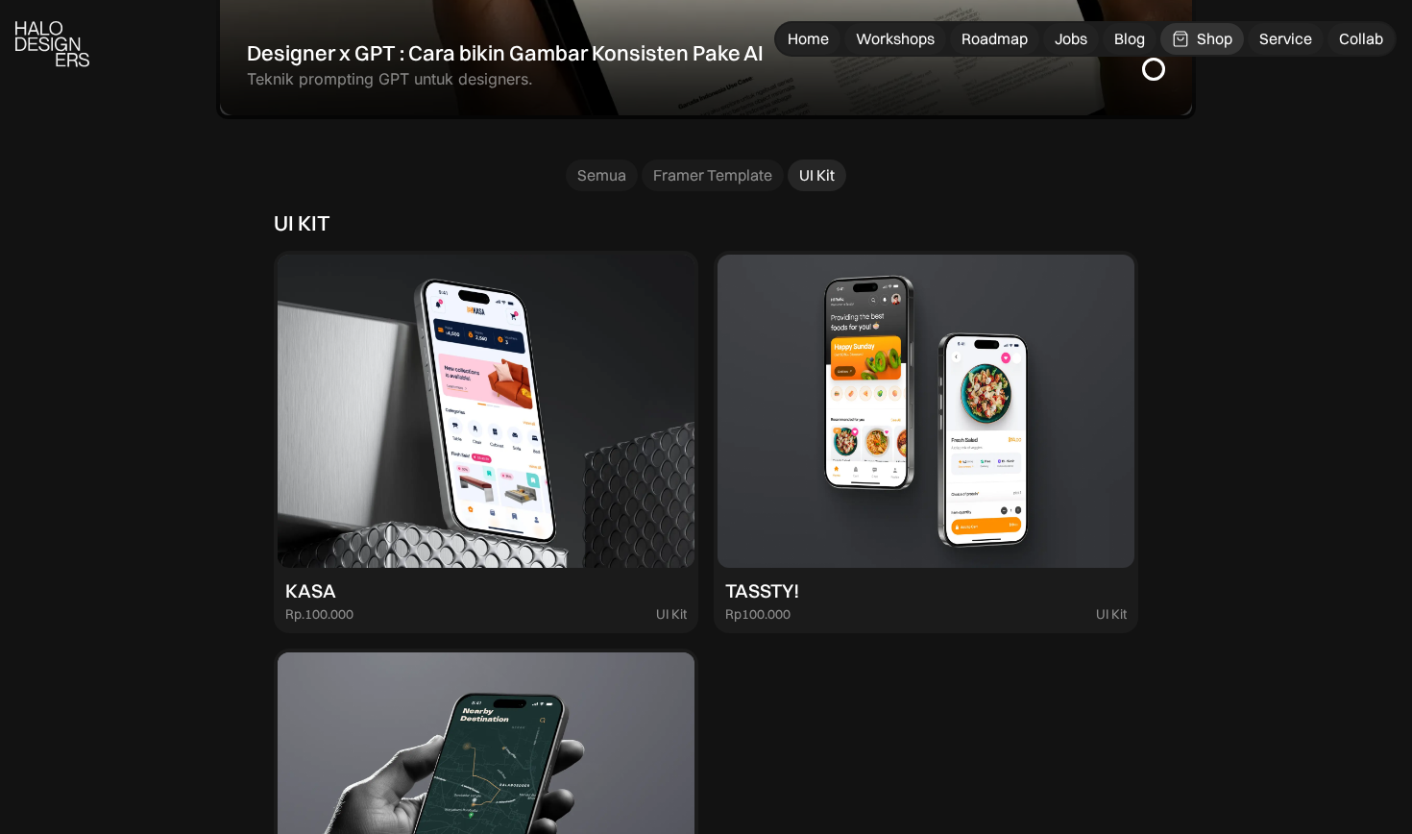
scroll to position [1213, 0]
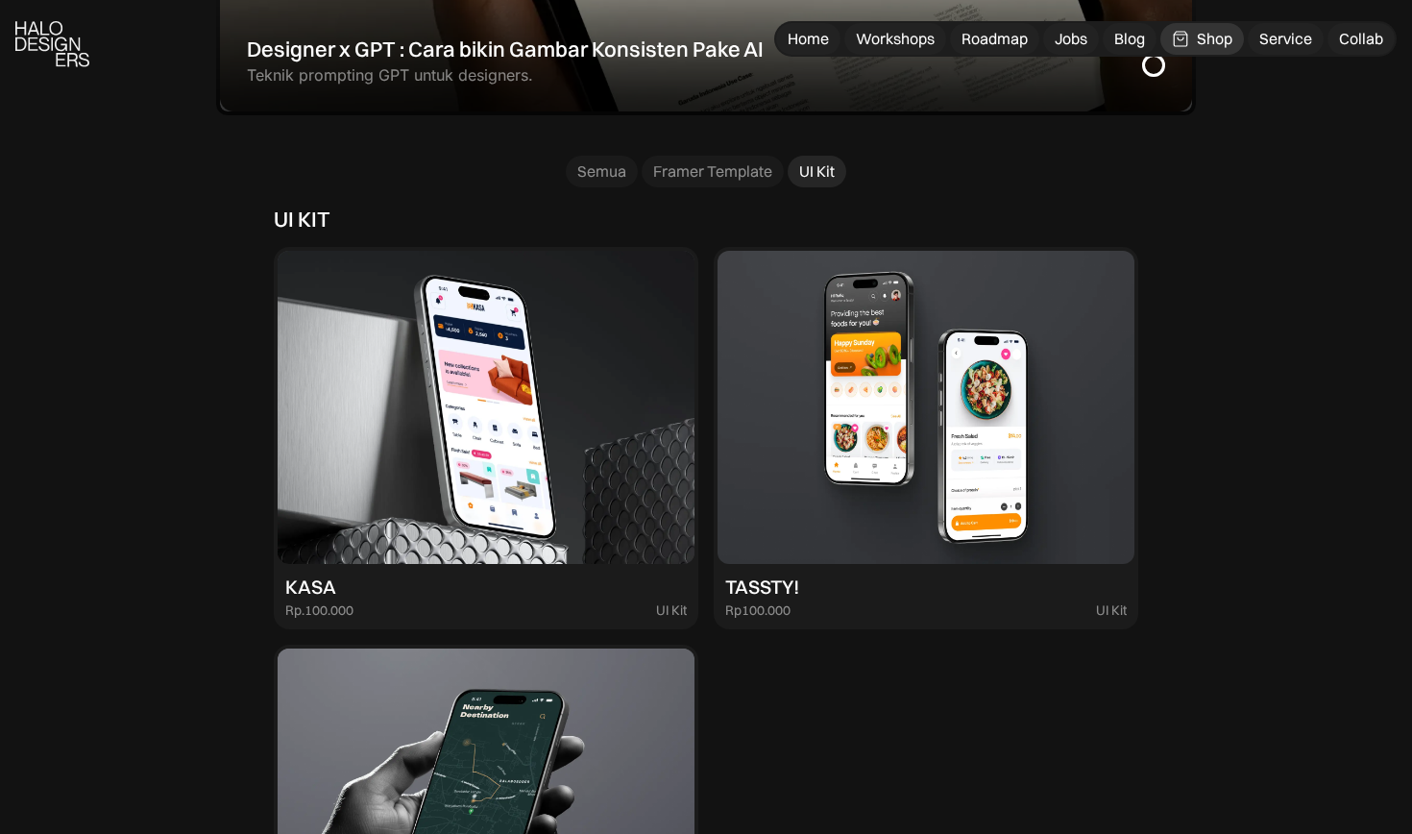
click at [747, 505] on img at bounding box center [926, 407] width 417 height 313
click at [817, 456] on img at bounding box center [926, 407] width 417 height 313
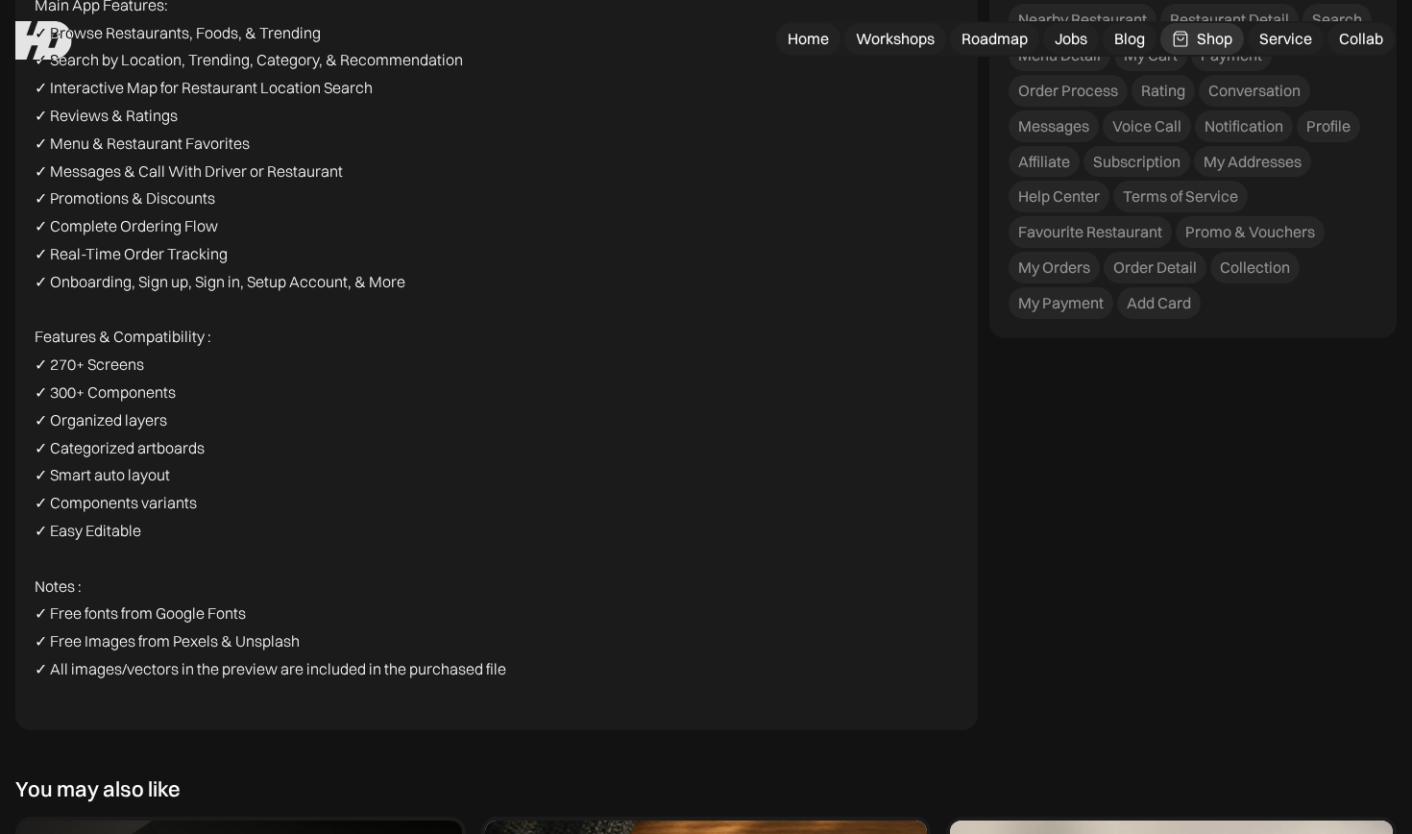
scroll to position [2888, 0]
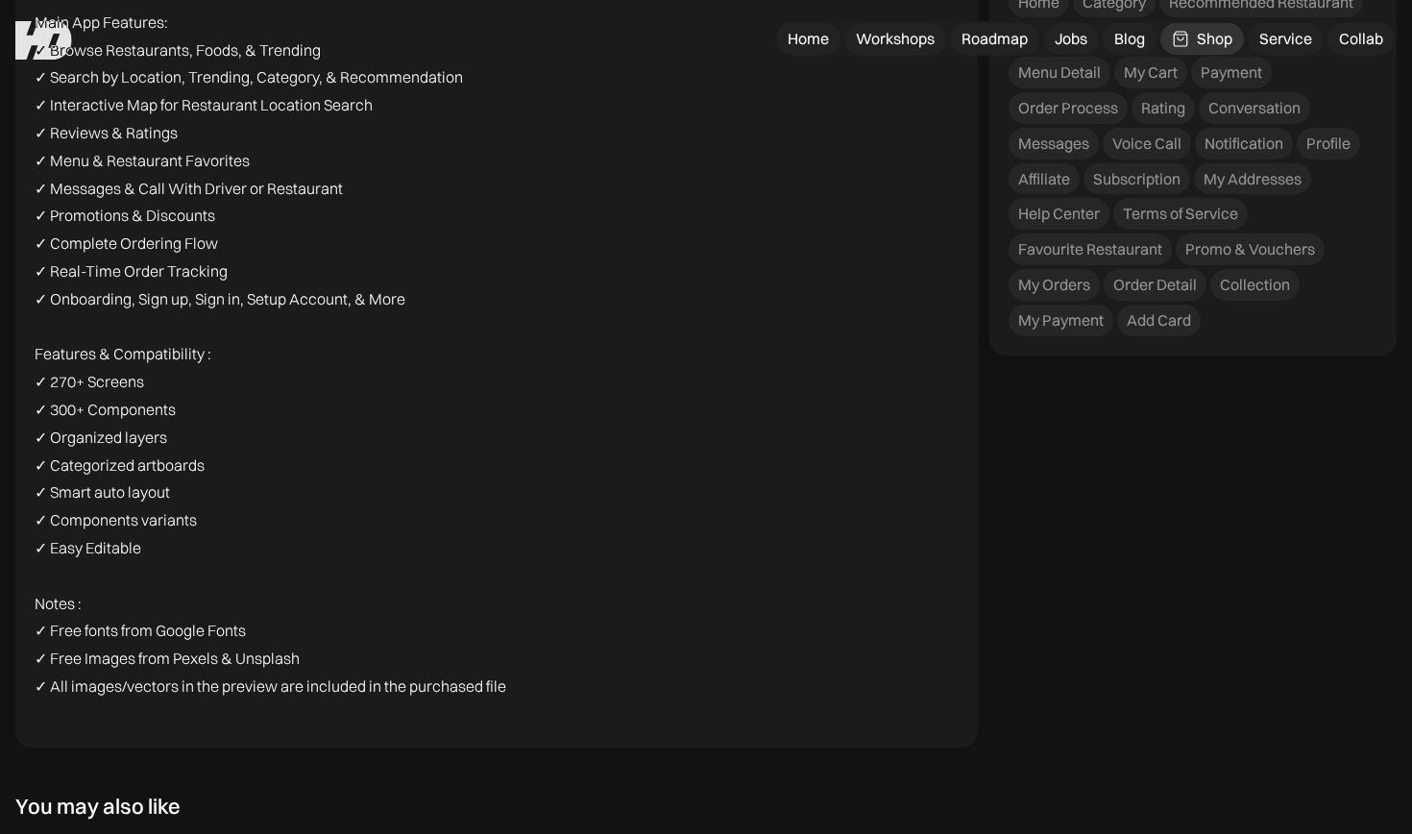
click at [101, 353] on p "Features & Compatibility : ✓ 270+ Screens ✓ 300+ Components ✓ Organized layers …" at bounding box center [497, 450] width 924 height 221
click at [129, 388] on p "Features & Compatibility : ✓ 270+ Screens ✓ 300+ Components ✓ Organized layers …" at bounding box center [497, 450] width 924 height 221
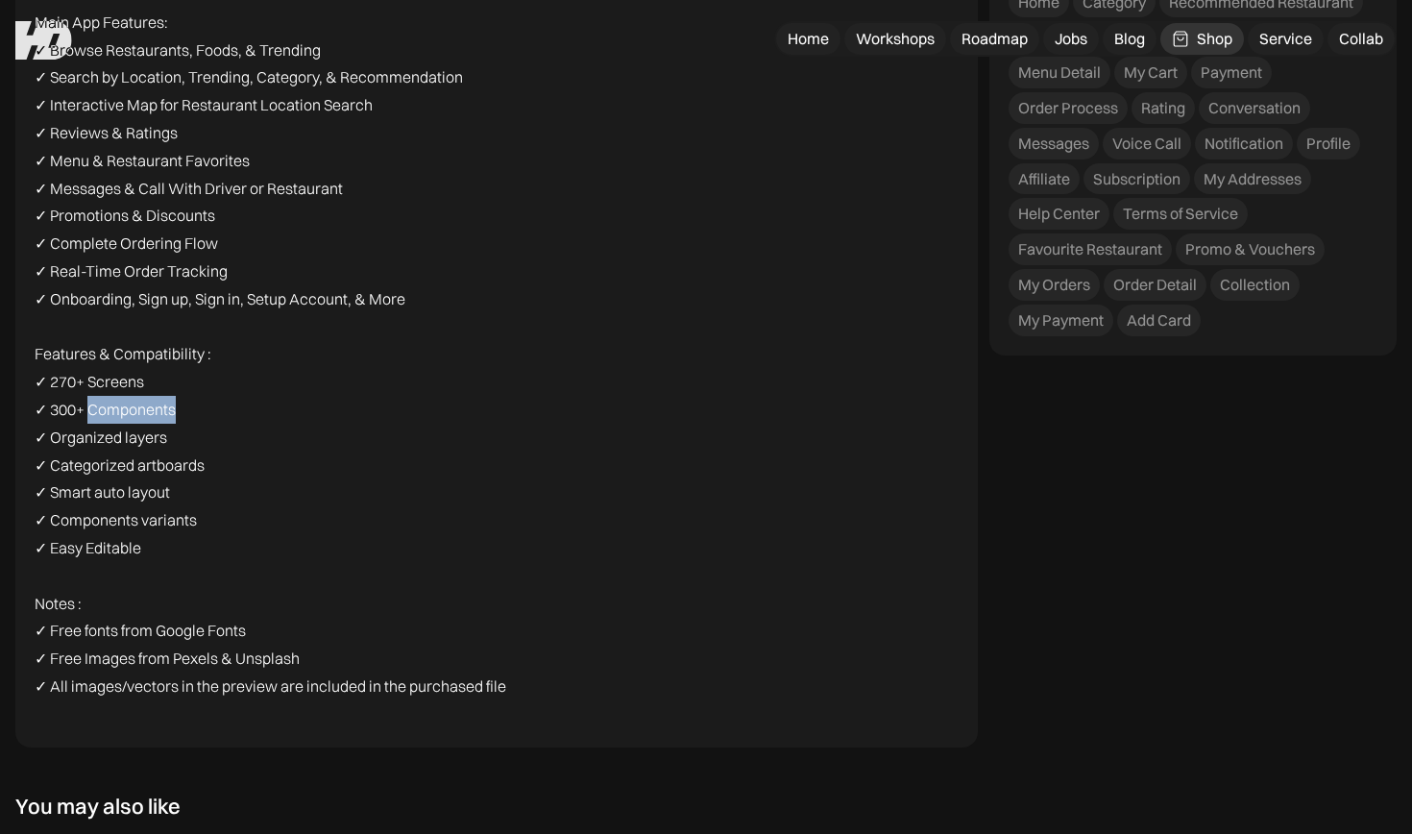
click at [129, 388] on p "Features & Compatibility : ✓ 270+ Screens ✓ 300+ Components ✓ Organized layers …" at bounding box center [497, 450] width 924 height 221
click at [130, 365] on p "Features & Compatibility : ✓ 270+ Screens ✓ 300+ Components ✓ Organized layers …" at bounding box center [497, 450] width 924 height 221
click at [131, 365] on p "Features & Compatibility : ✓ 270+ Screens ✓ 300+ Components ✓ Organized layers …" at bounding box center [497, 450] width 924 height 221
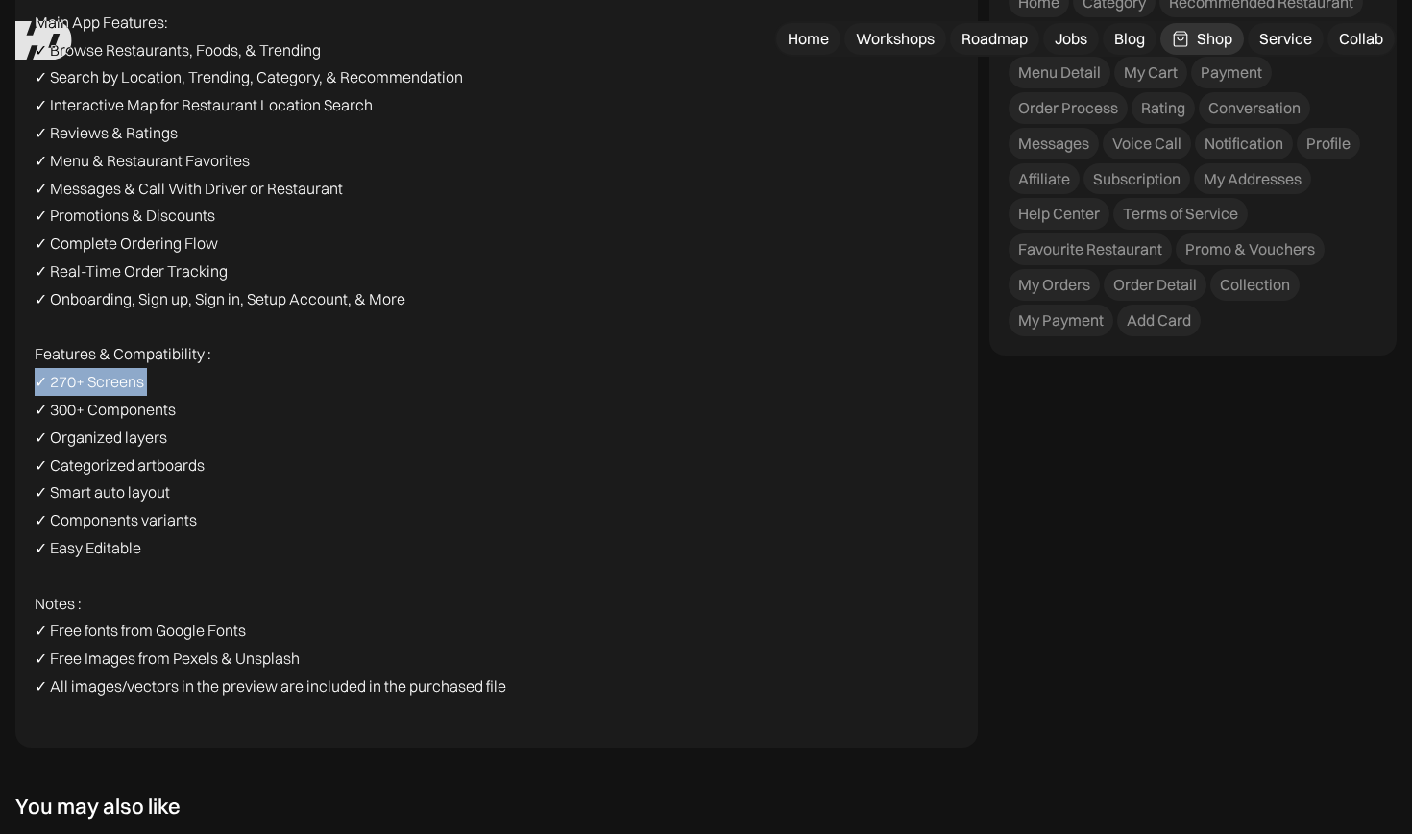
click at [208, 420] on p "Features & Compatibility : ✓ 270+ Screens ✓ 300+ Components ✓ Organized layers …" at bounding box center [497, 450] width 924 height 221
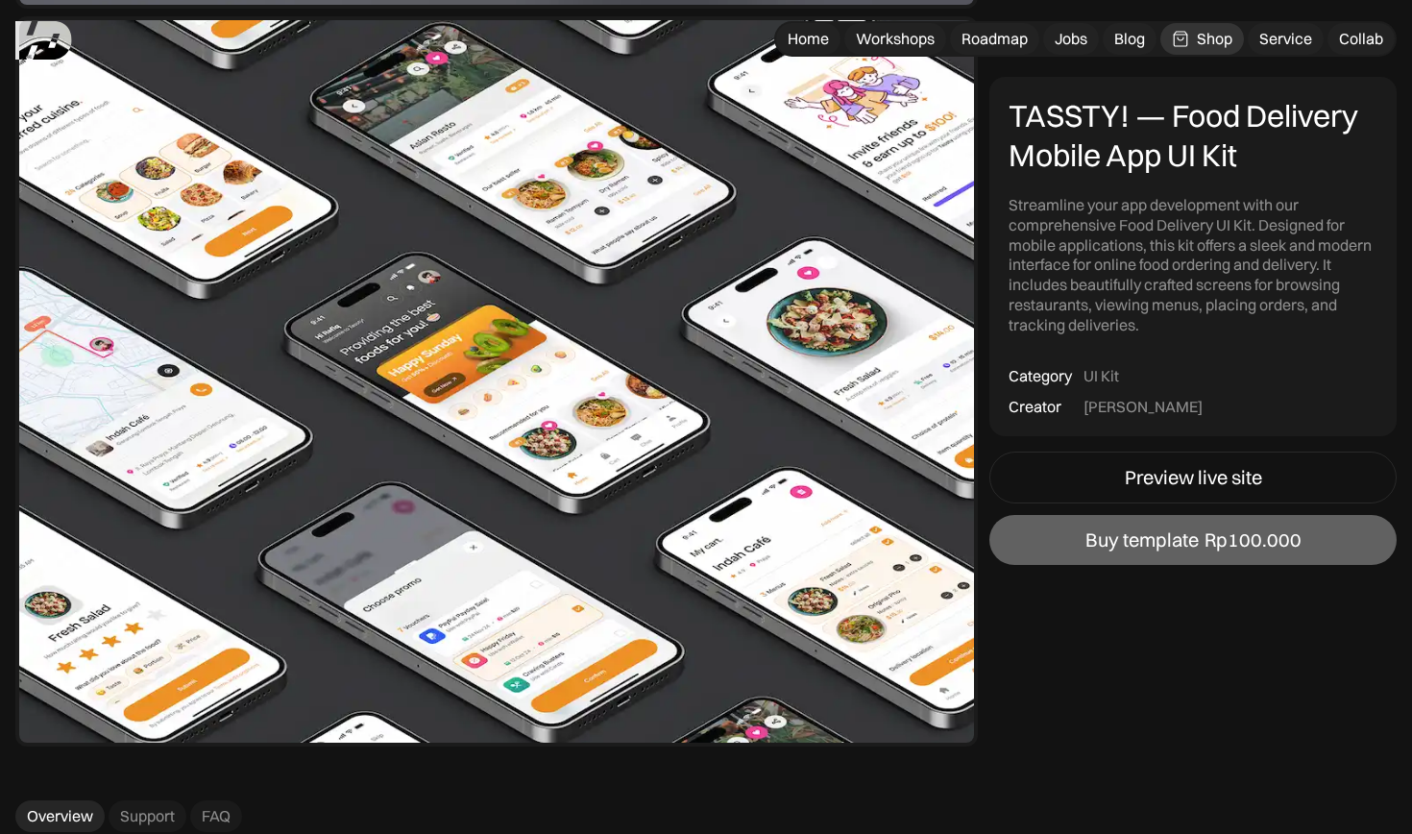
scroll to position [1597, 0]
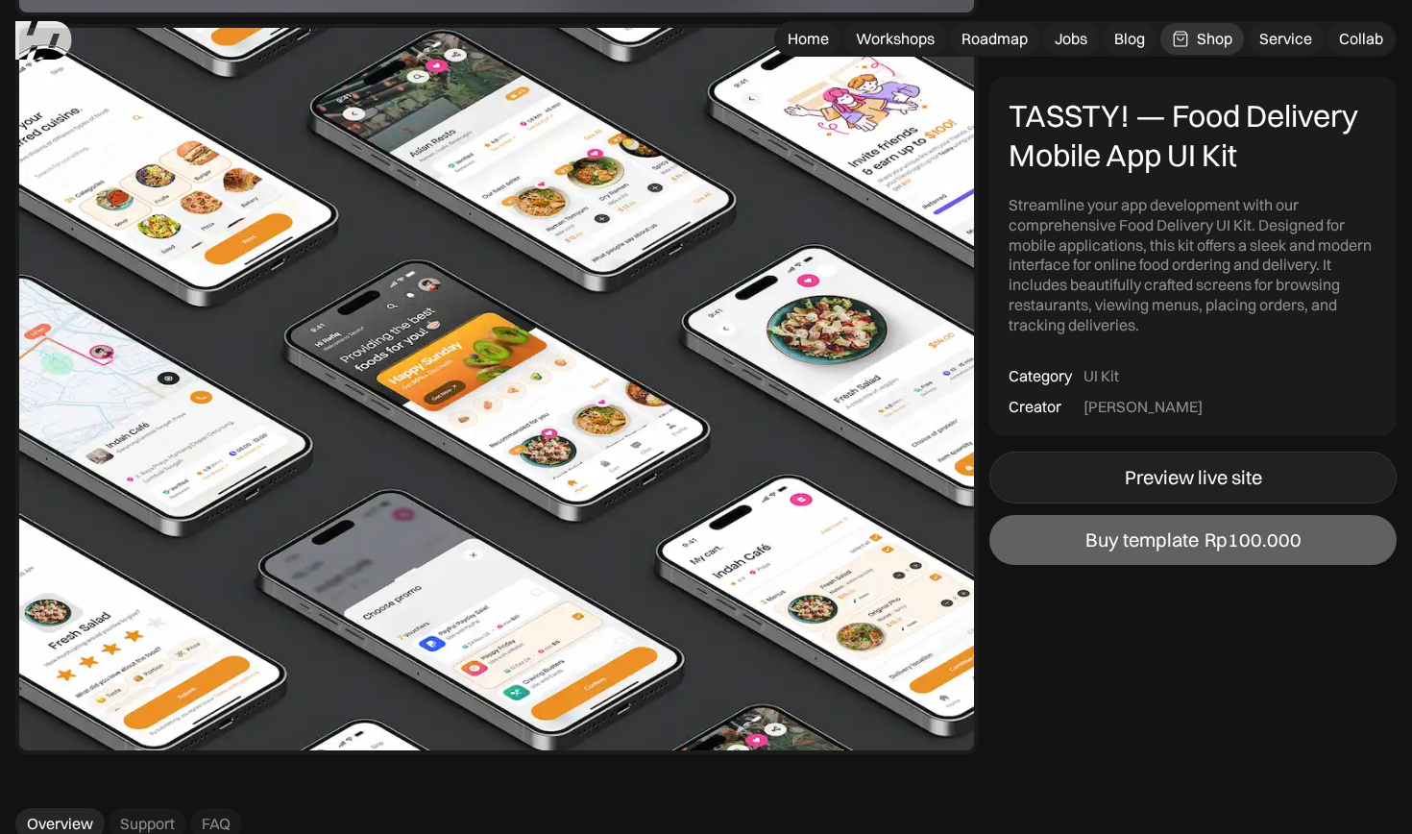
click at [1126, 473] on div "Preview live site" at bounding box center [1193, 477] width 137 height 23
